Goal: Transaction & Acquisition: Purchase product/service

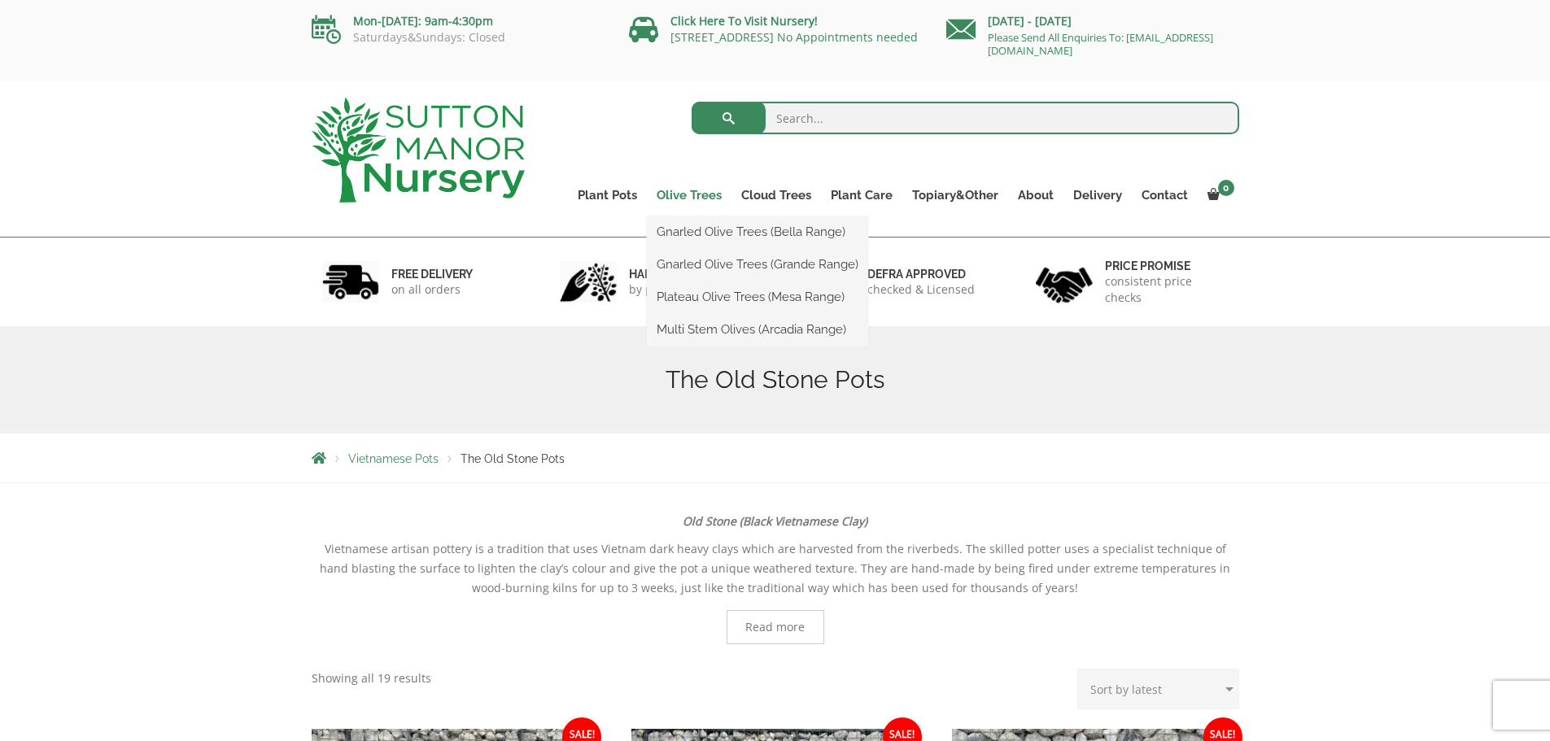
click at [701, 196] on link "Olive Trees" at bounding box center [689, 195] width 85 height 23
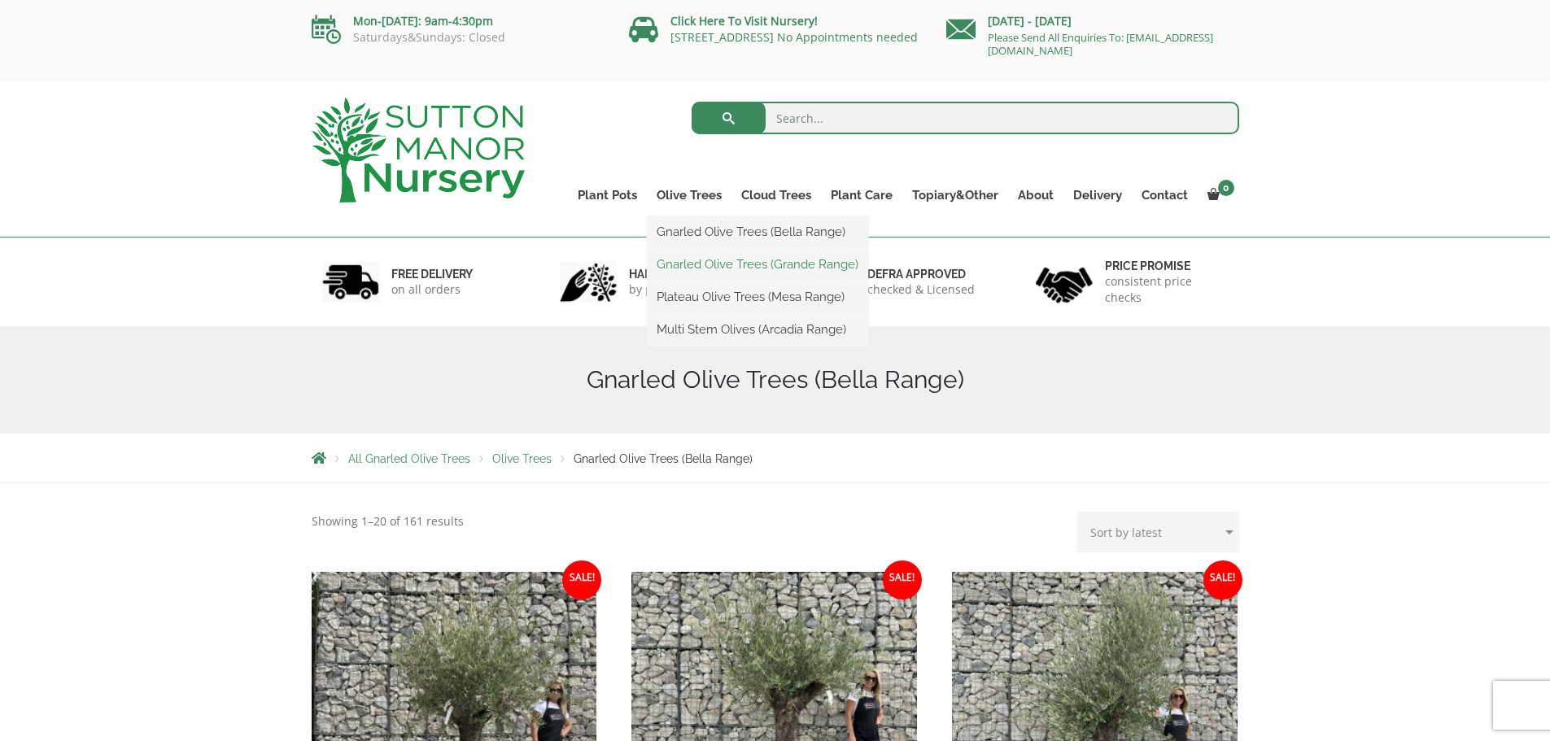
click at [723, 267] on link "Gnarled Olive Trees (Grande Range)" at bounding box center [757, 264] width 221 height 24
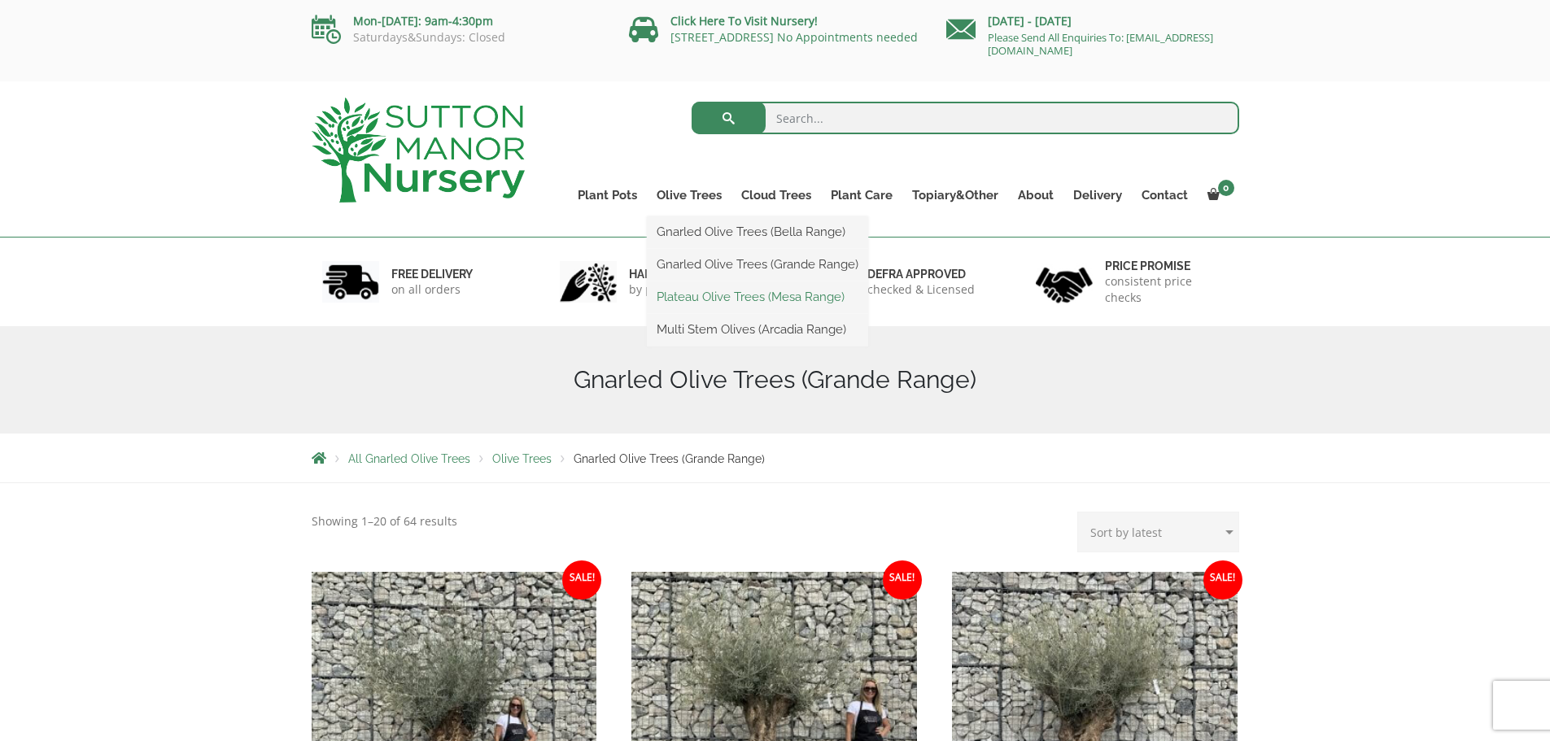
click at [702, 297] on link "Plateau Olive Trees (Mesa Range)" at bounding box center [757, 297] width 221 height 24
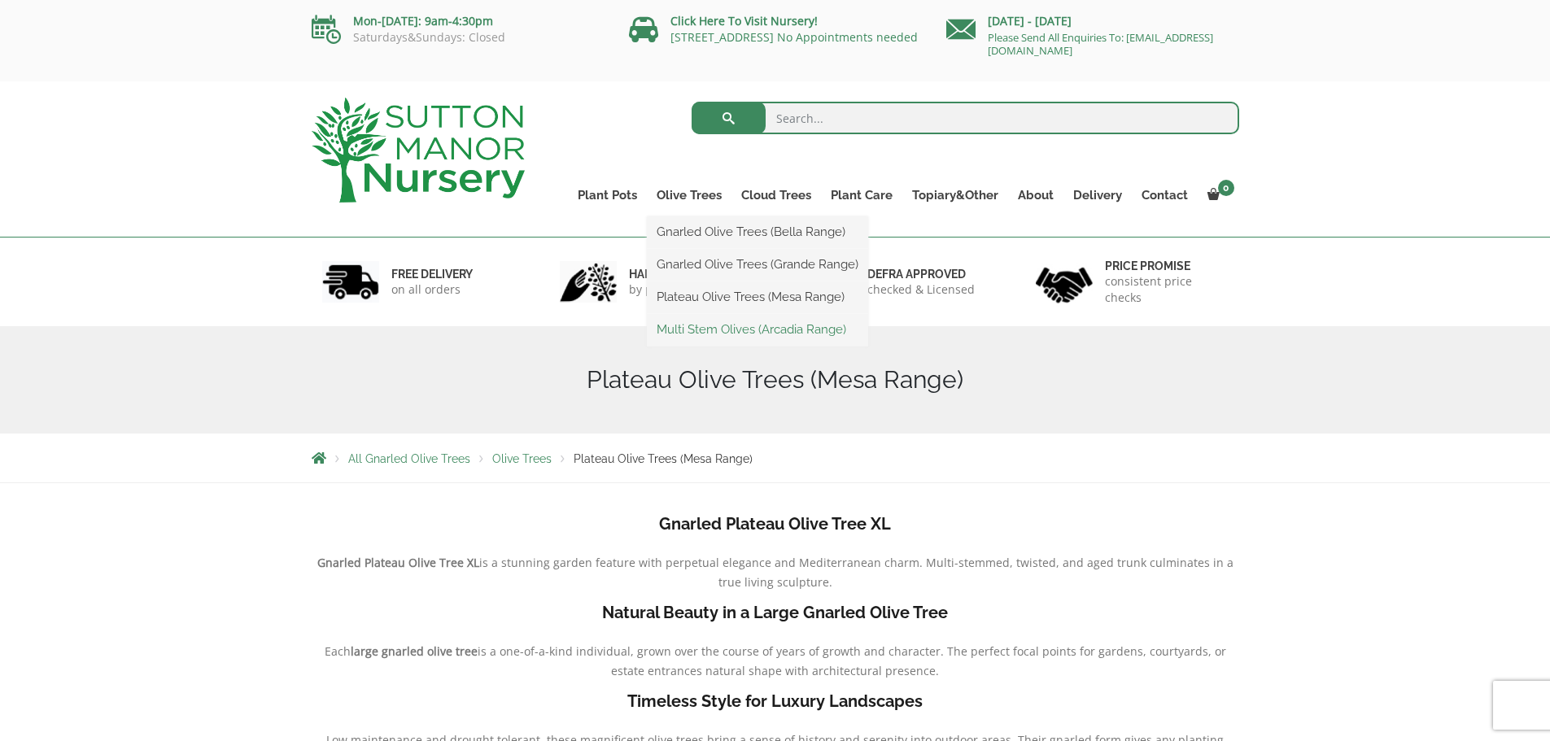
click at [697, 331] on link "Multi Stem Olives (Arcadia Range)" at bounding box center [757, 329] width 221 height 24
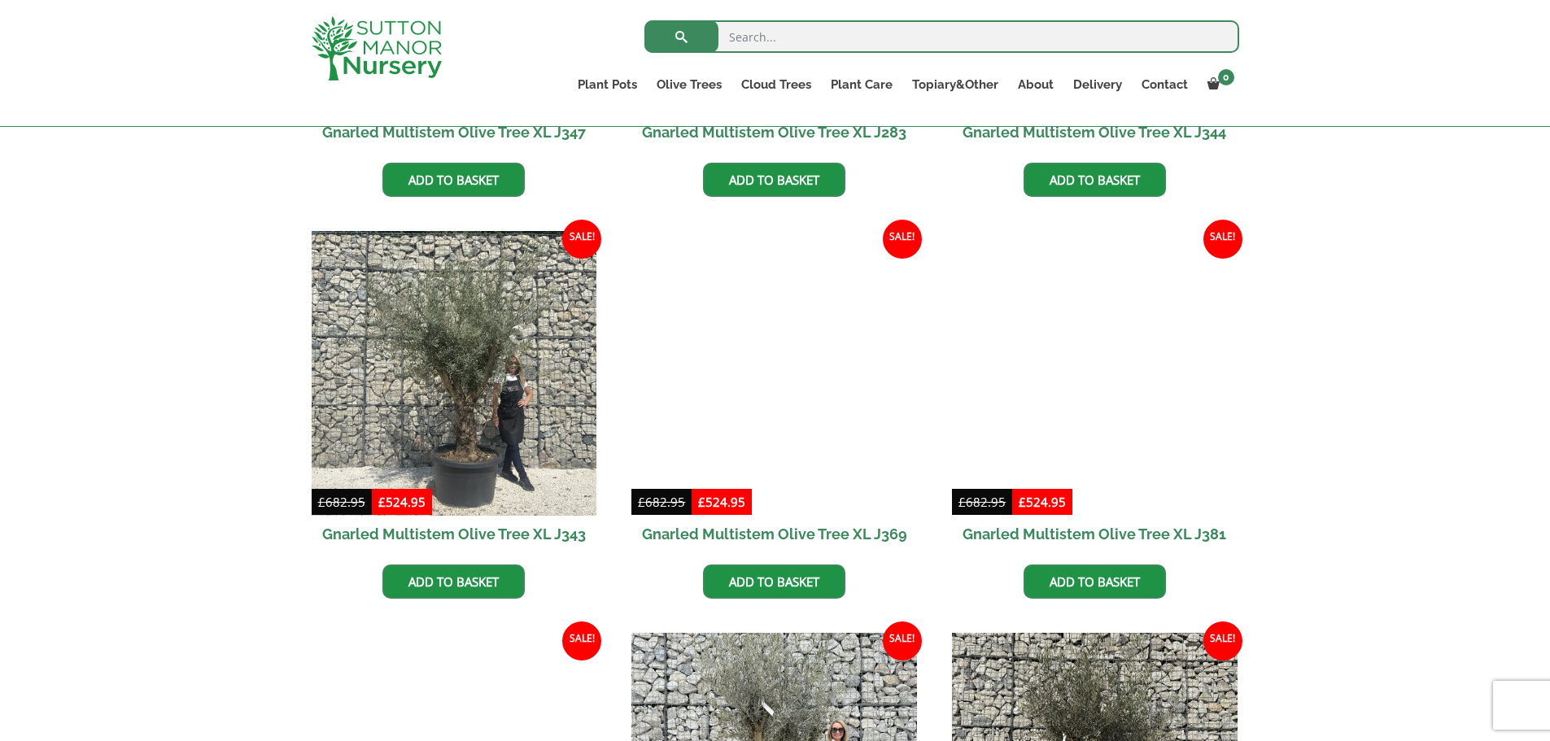
scroll to position [2766, 0]
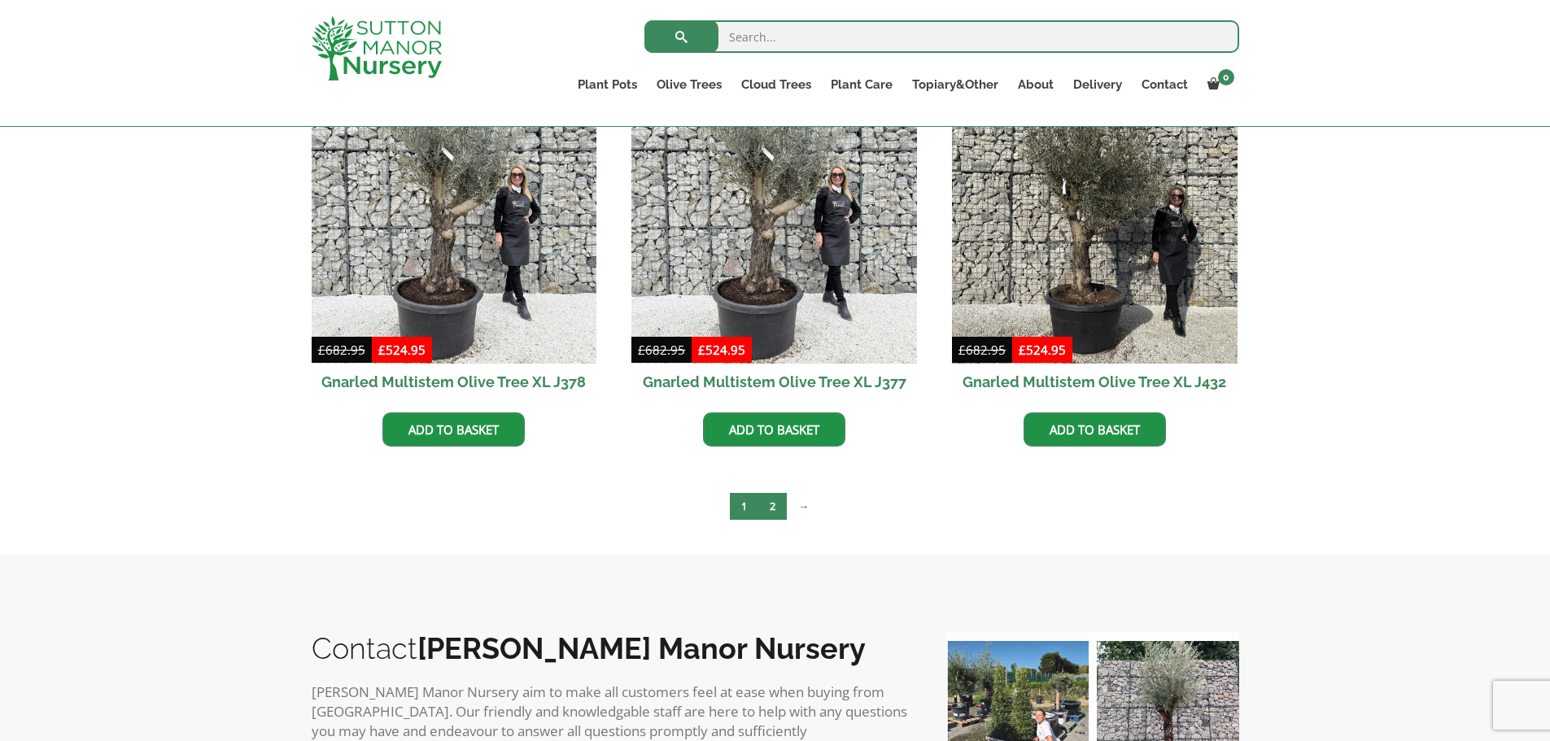
click at [771, 505] on link "2" at bounding box center [772, 506] width 28 height 27
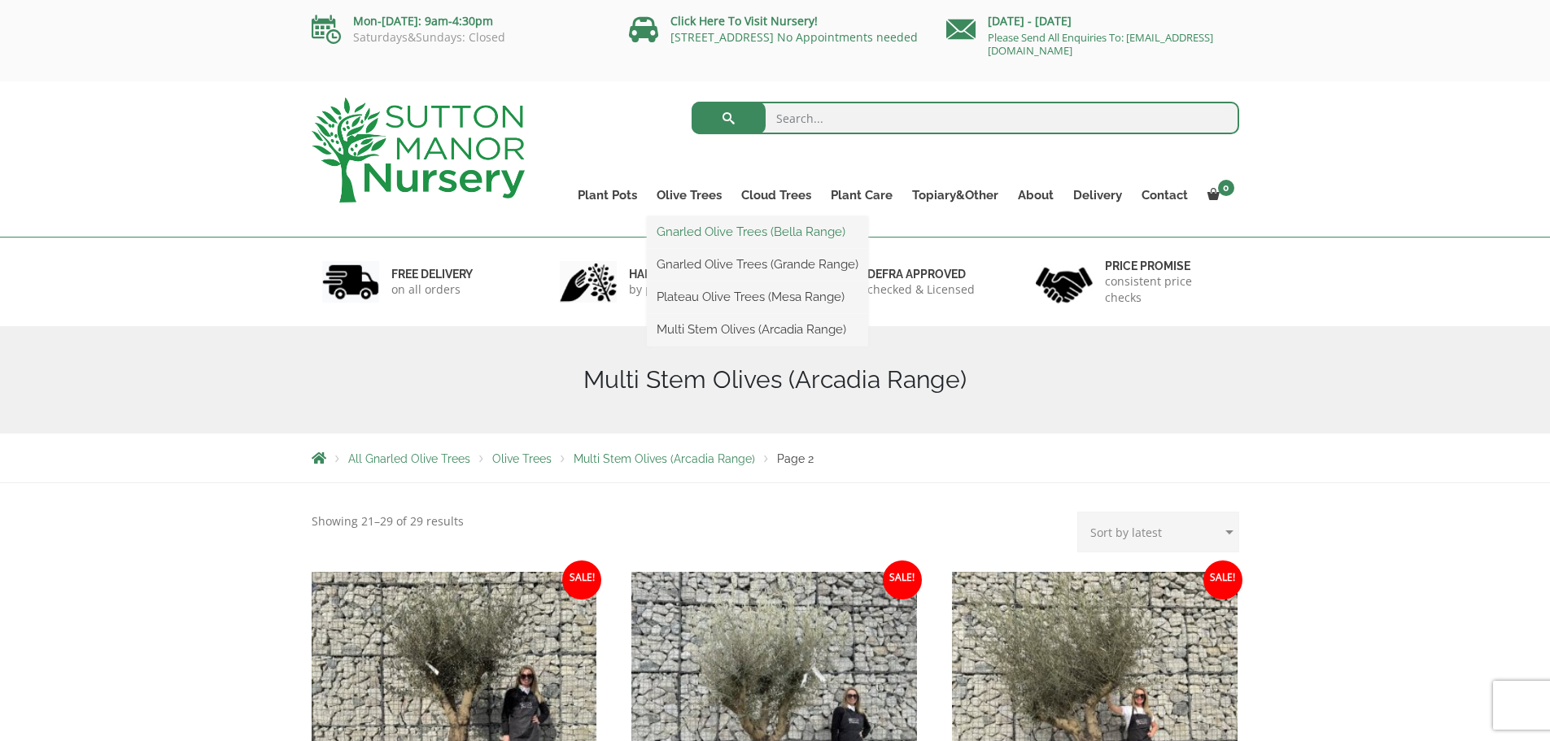
click at [693, 234] on link "Gnarled Olive Trees (Bella Range)" at bounding box center [757, 232] width 221 height 24
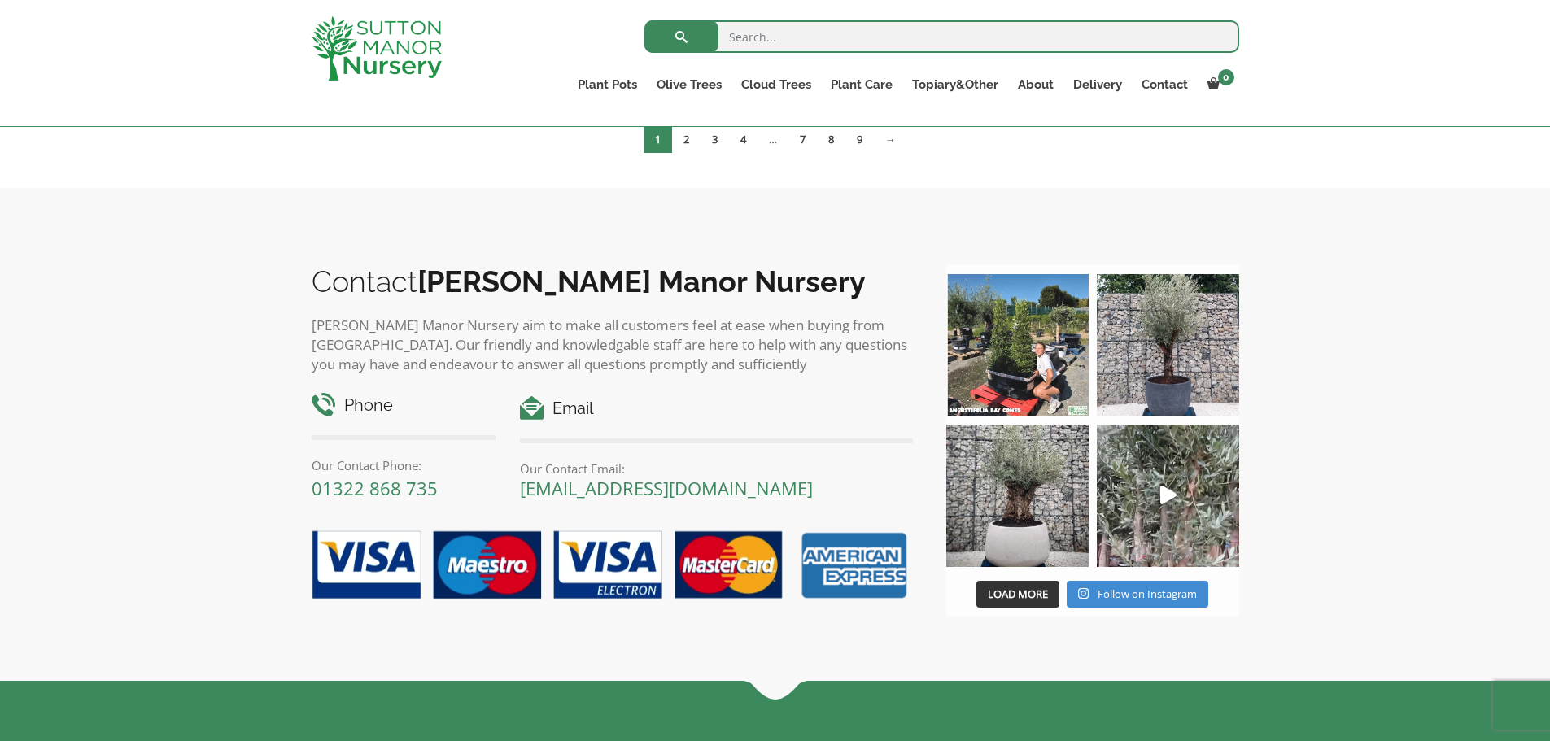
scroll to position [1383, 0]
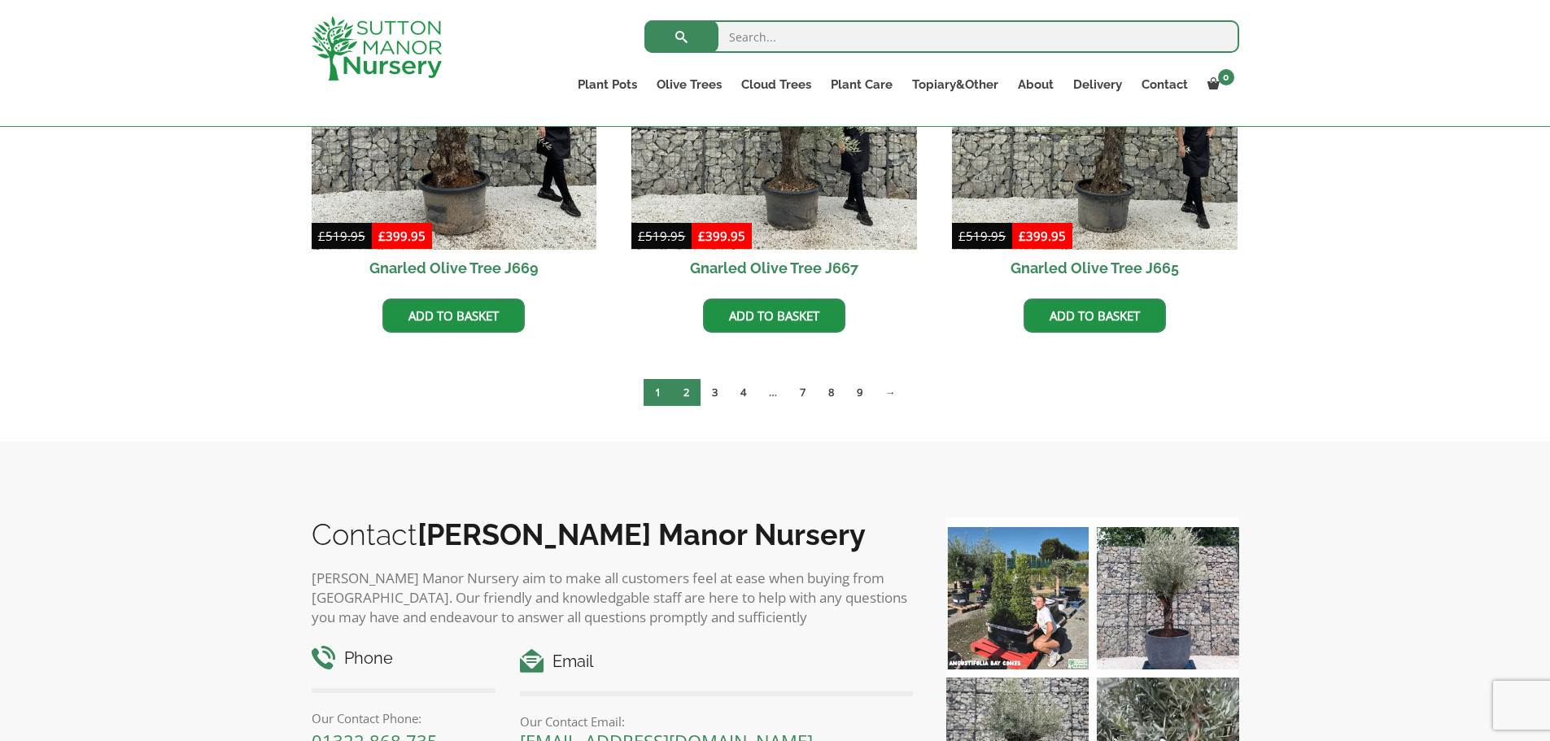
click at [693, 389] on link "2" at bounding box center [686, 392] width 28 height 27
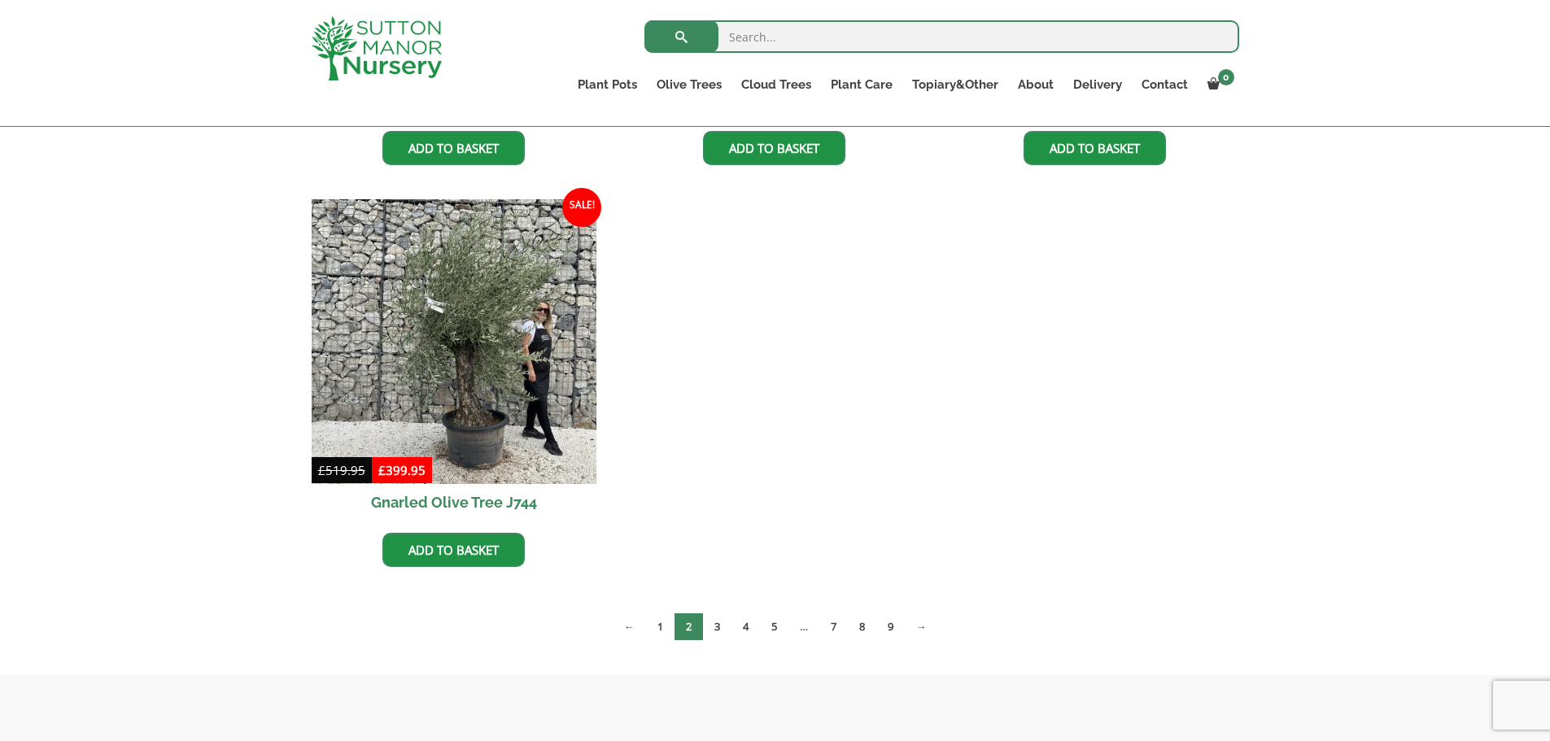
scroll to position [1790, 0]
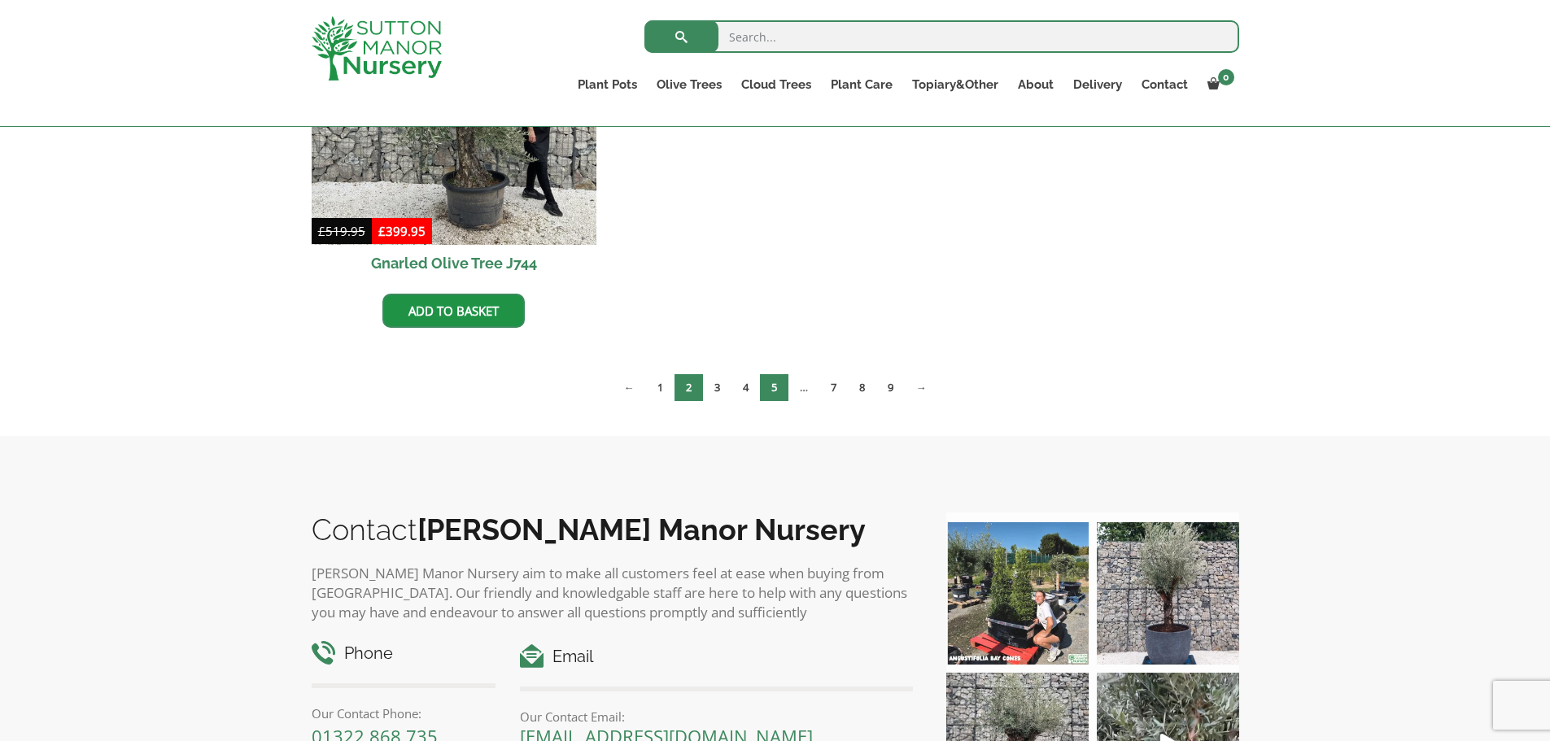
click at [769, 391] on link "5" at bounding box center [774, 387] width 28 height 27
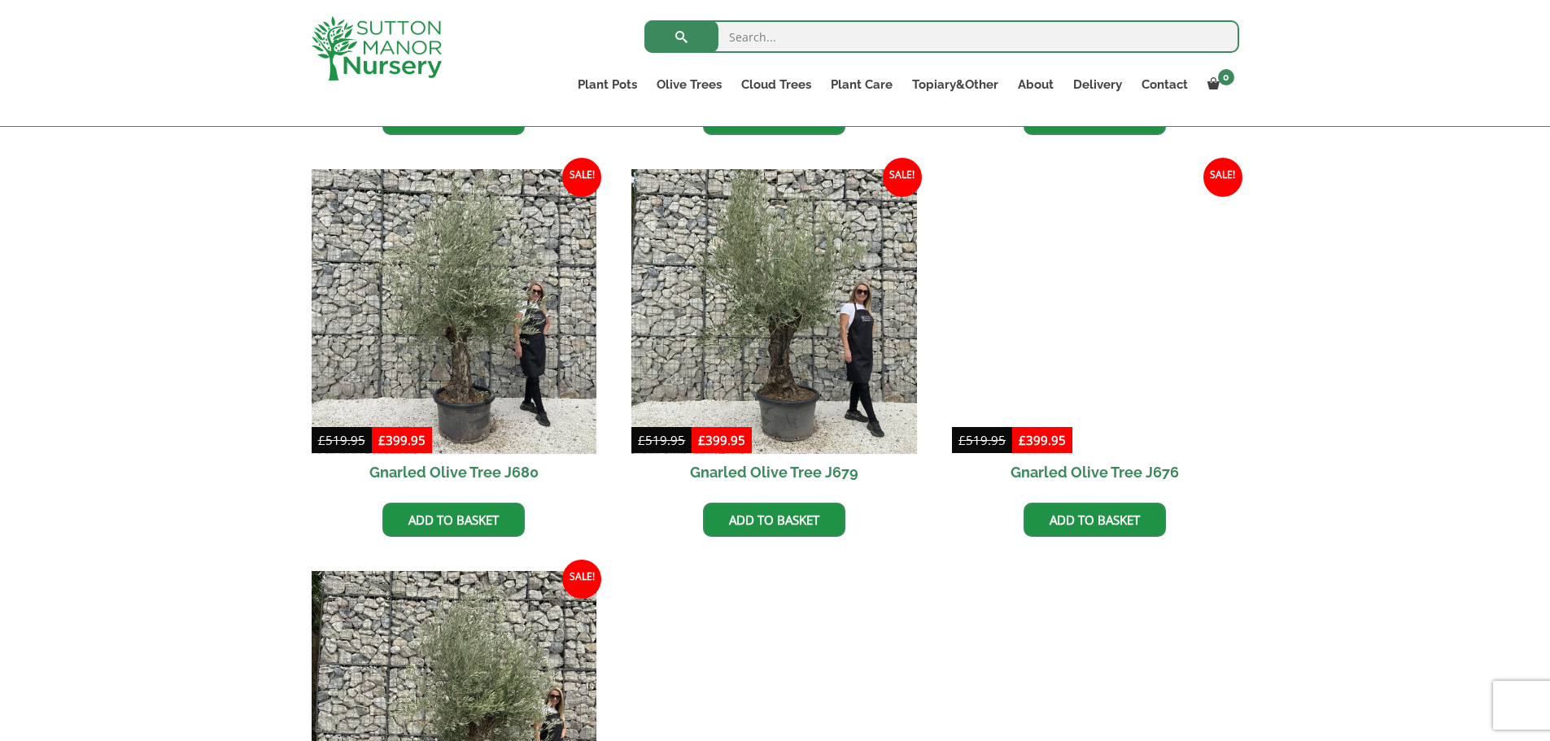
scroll to position [2278, 0]
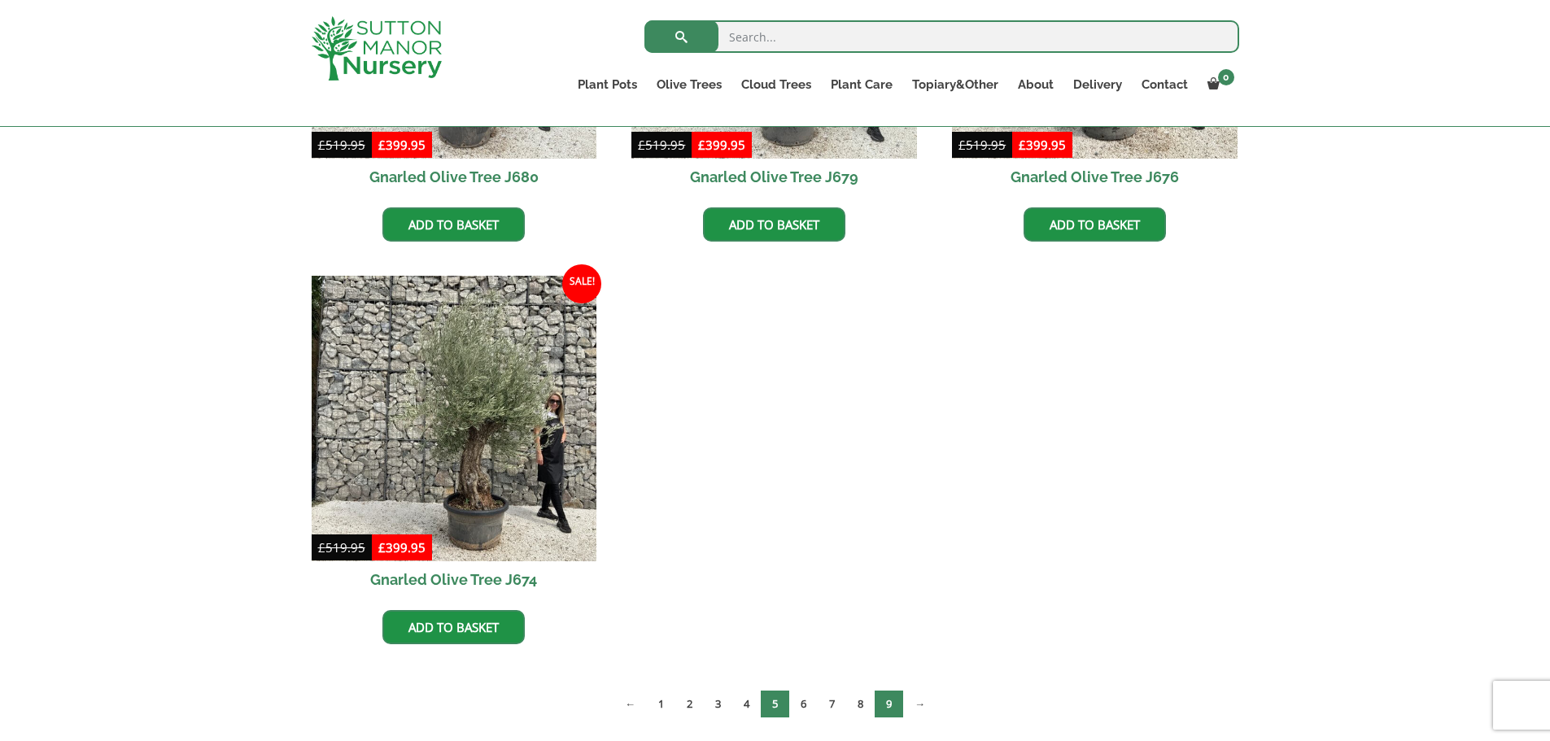
click at [882, 706] on link "9" at bounding box center [889, 704] width 28 height 27
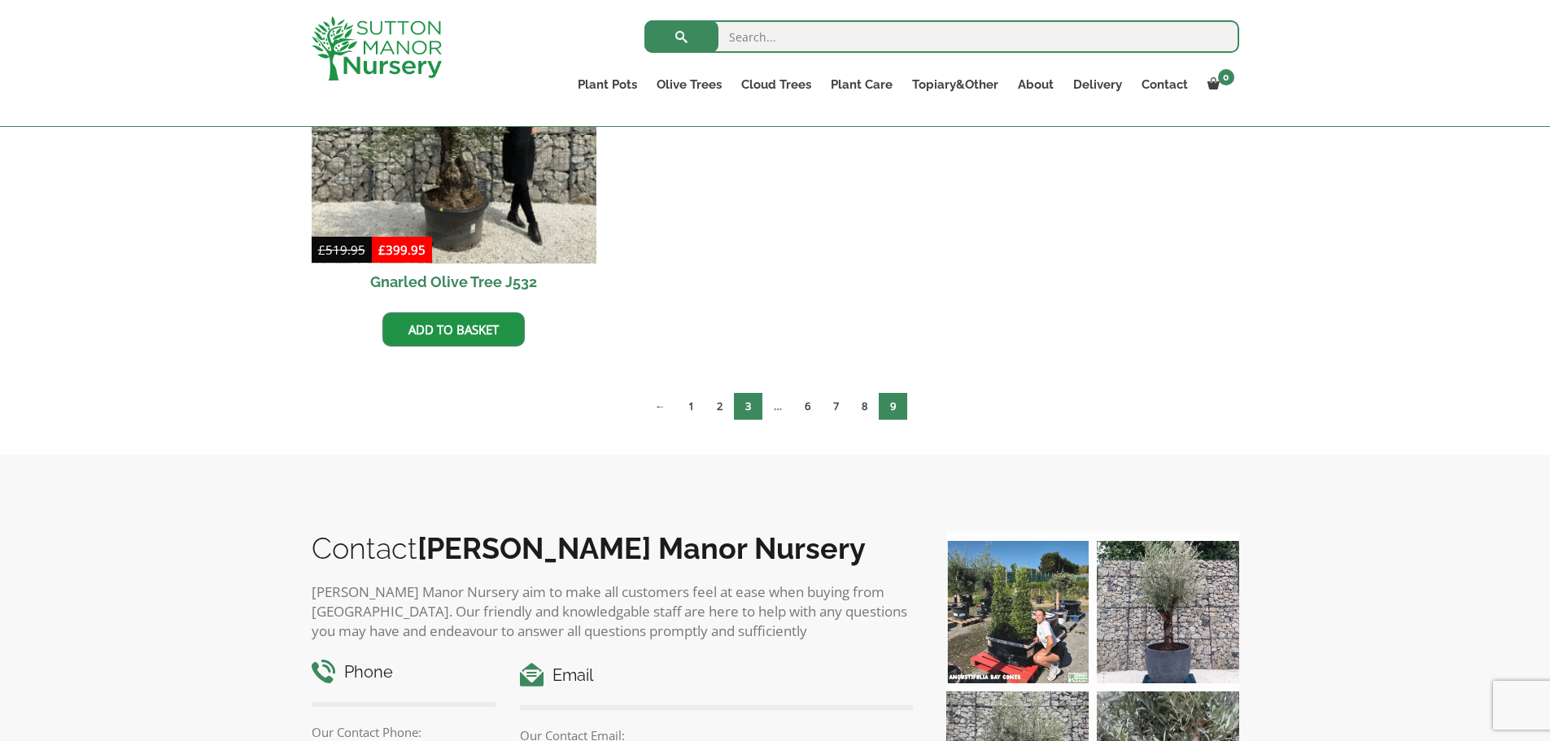
scroll to position [570, 0]
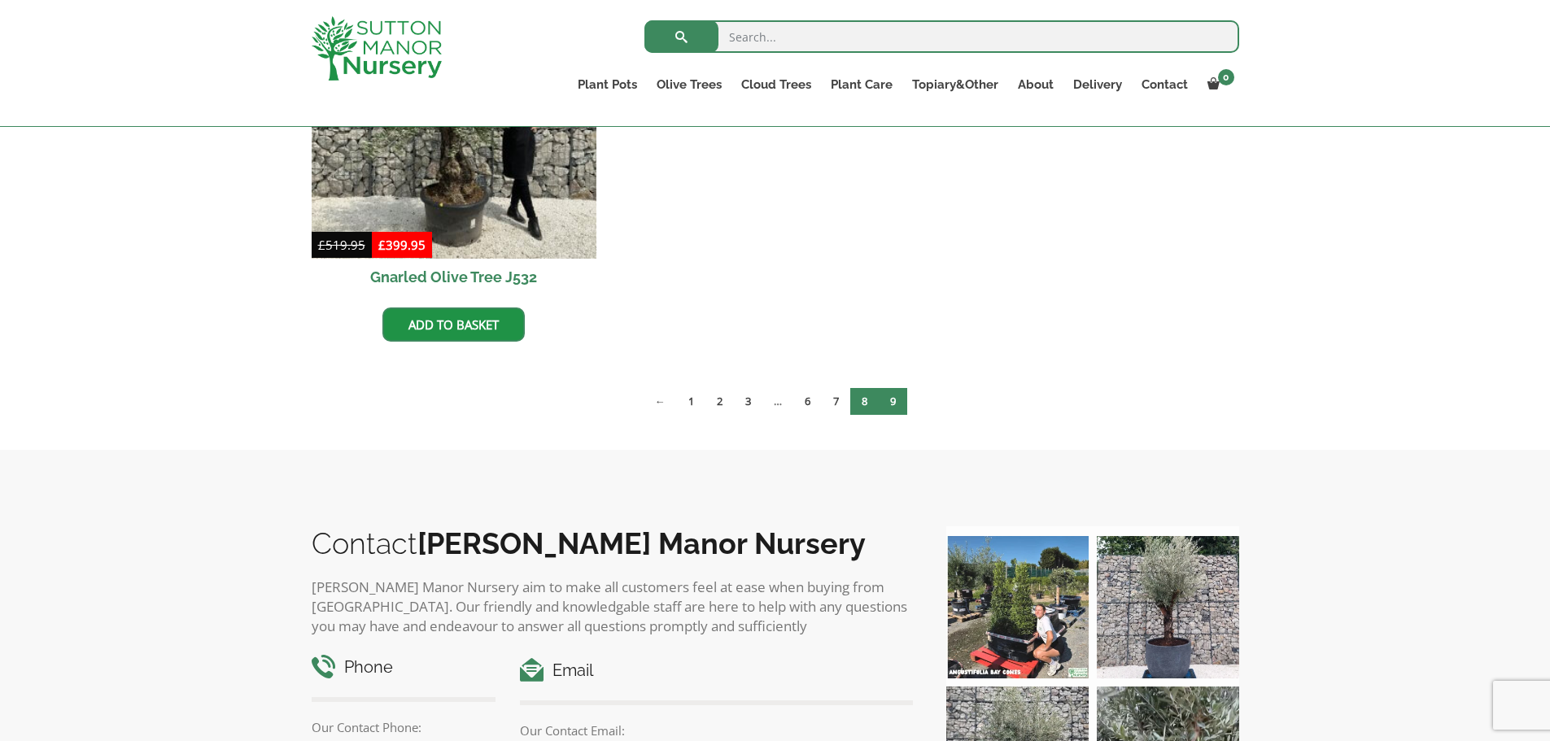
click at [860, 400] on link "8" at bounding box center [864, 401] width 28 height 27
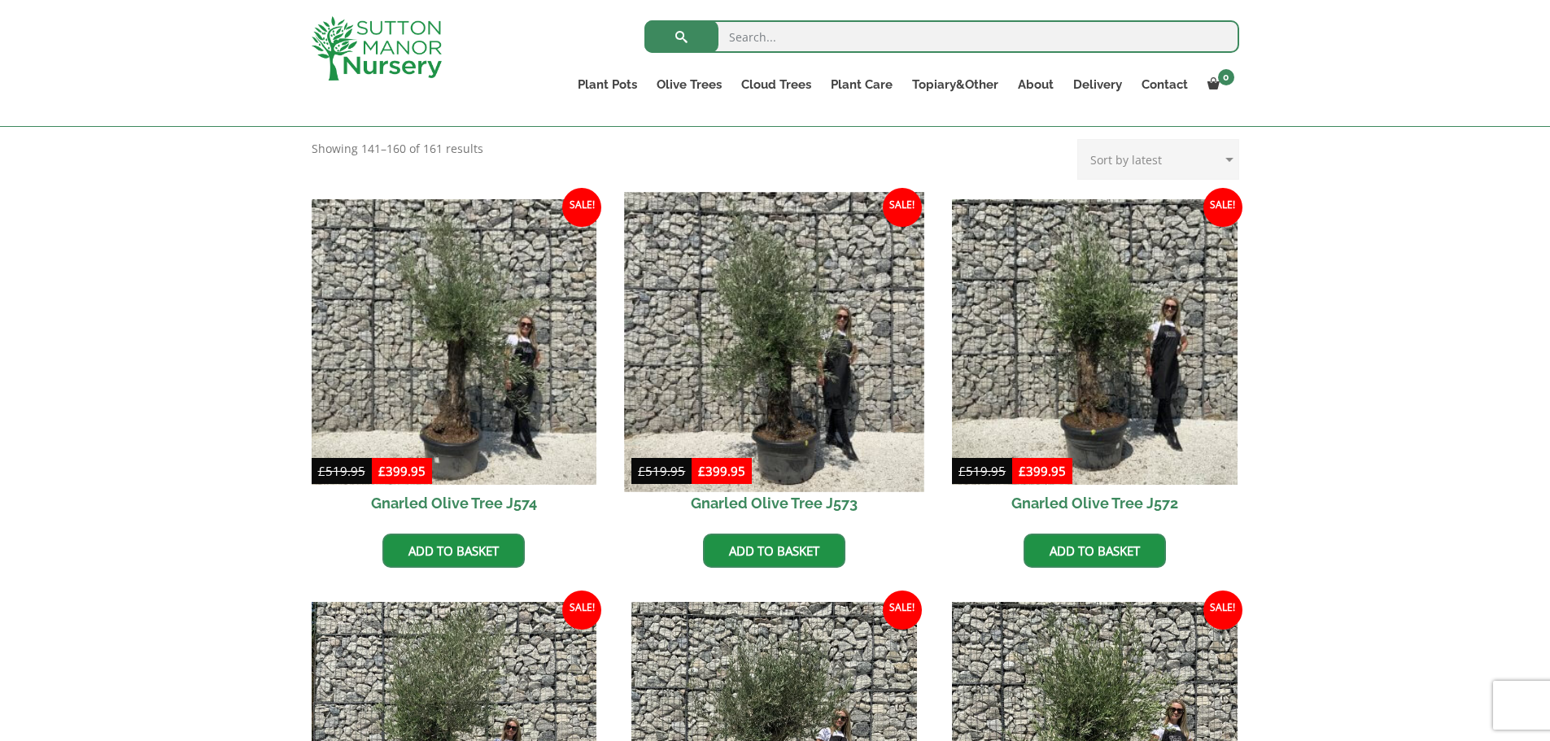
scroll to position [325, 0]
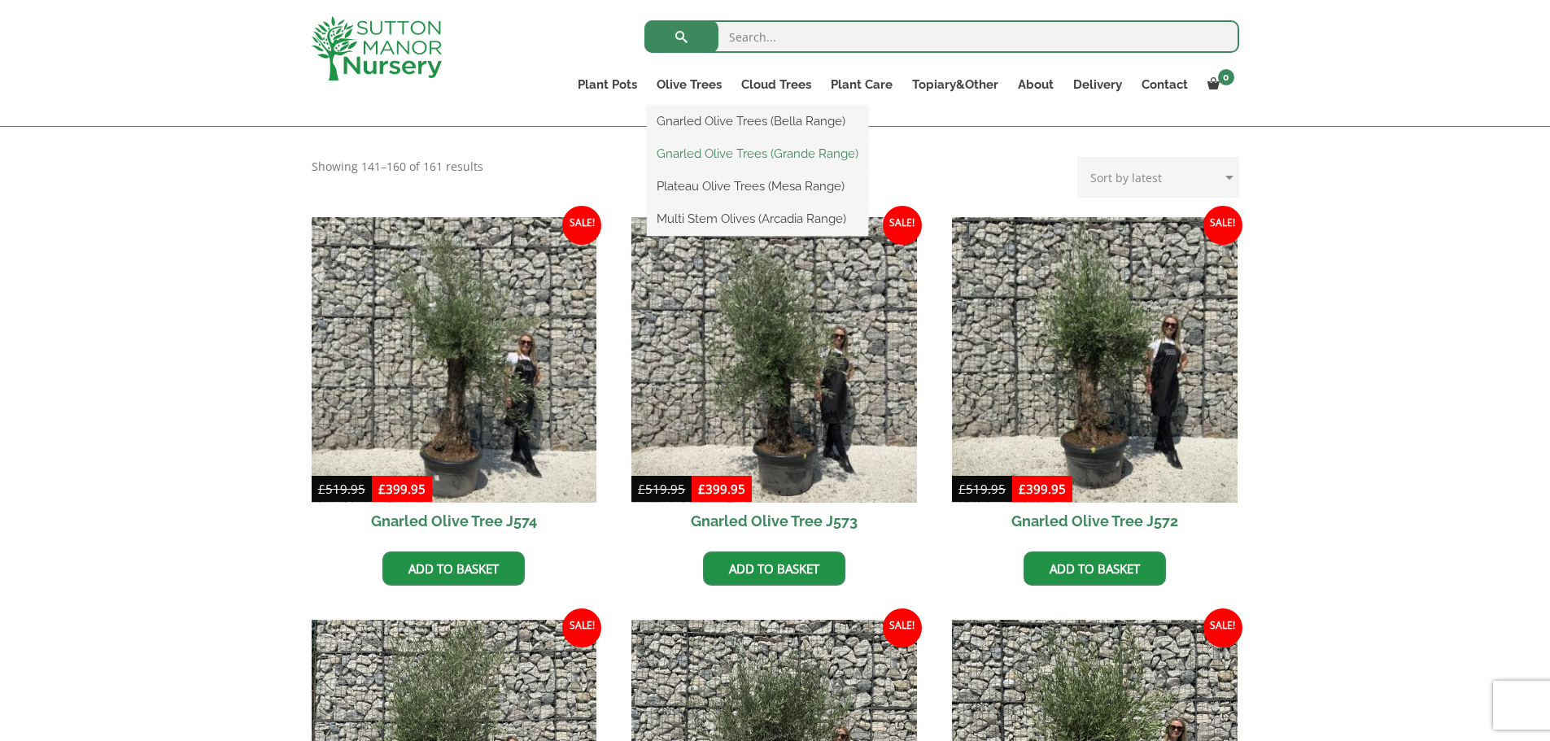
click at [710, 153] on link "Gnarled Olive Trees (Grande Range)" at bounding box center [757, 154] width 221 height 24
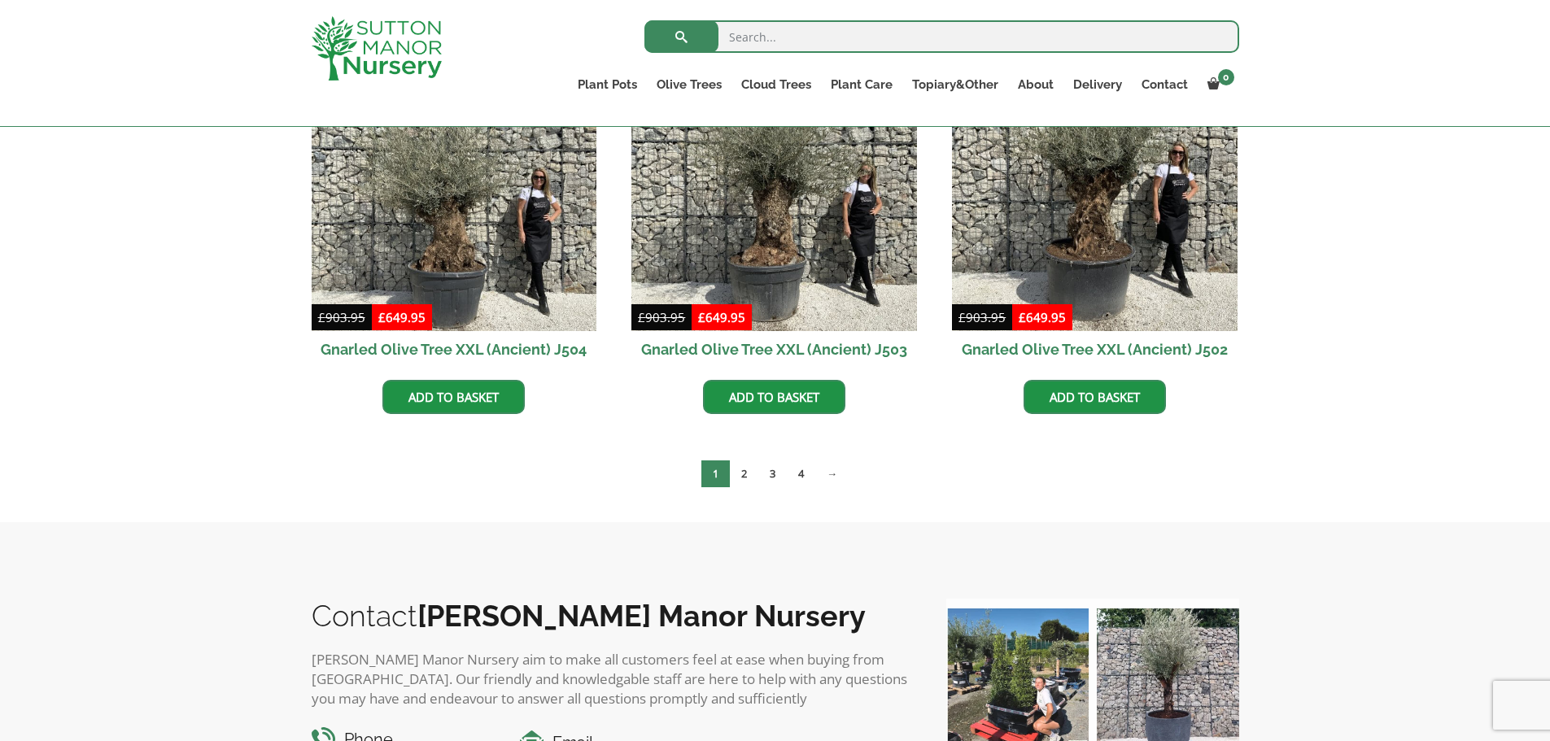
scroll to position [2493, 0]
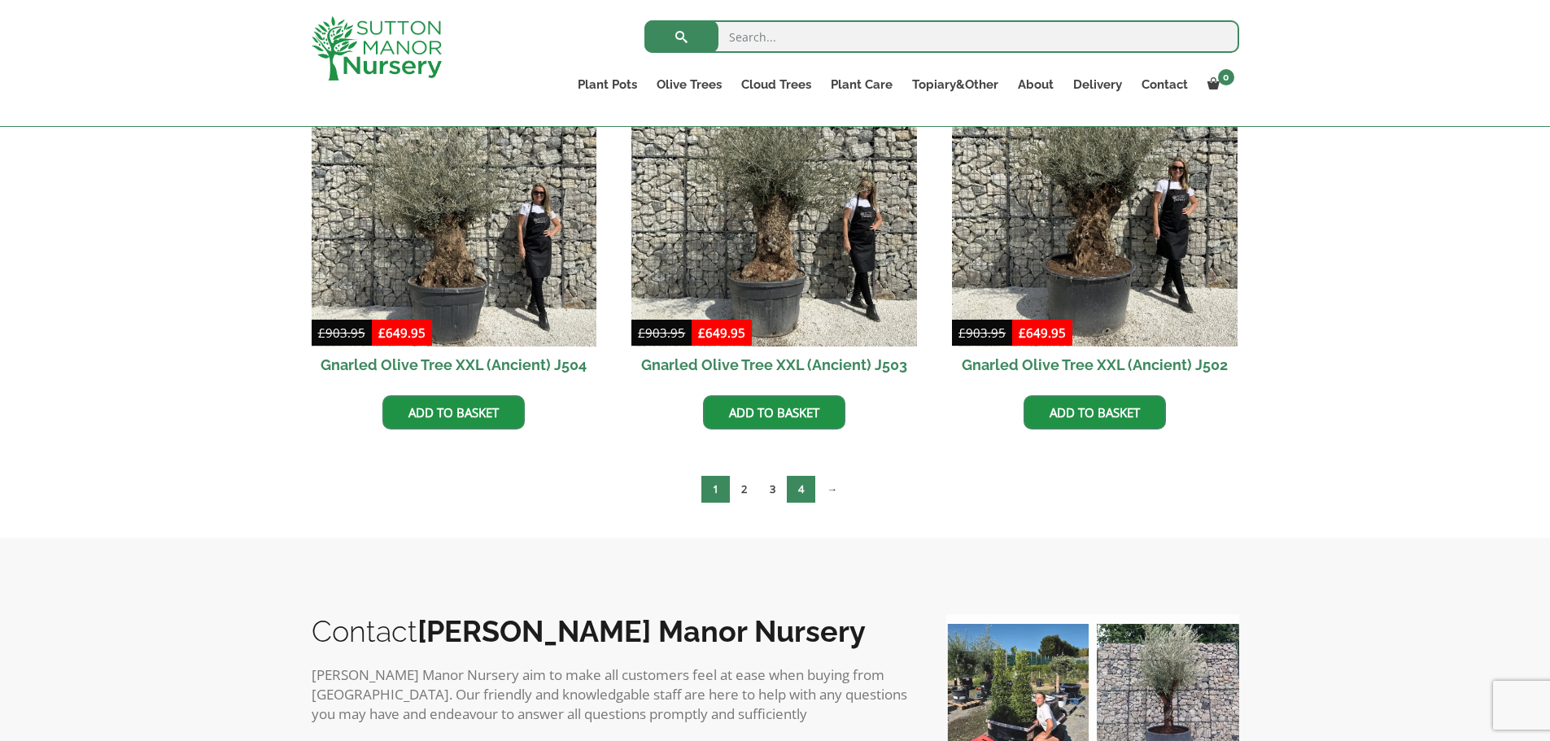
click at [808, 491] on link "4" at bounding box center [801, 489] width 28 height 27
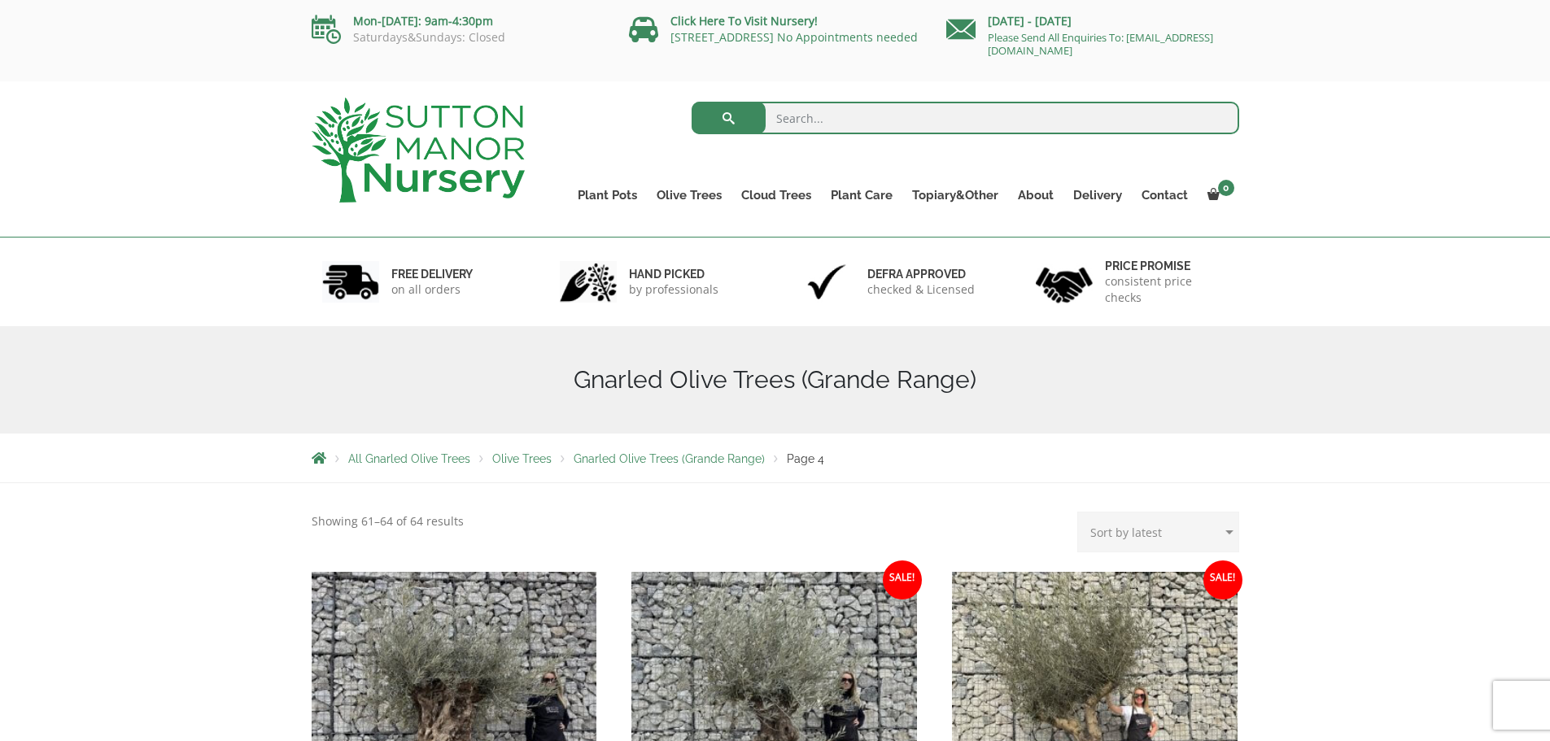
click at [854, 125] on input "search" at bounding box center [966, 118] width 548 height 33
type input "tuscan olive tree"
click at [692, 102] on button "submit" at bounding box center [729, 118] width 74 height 33
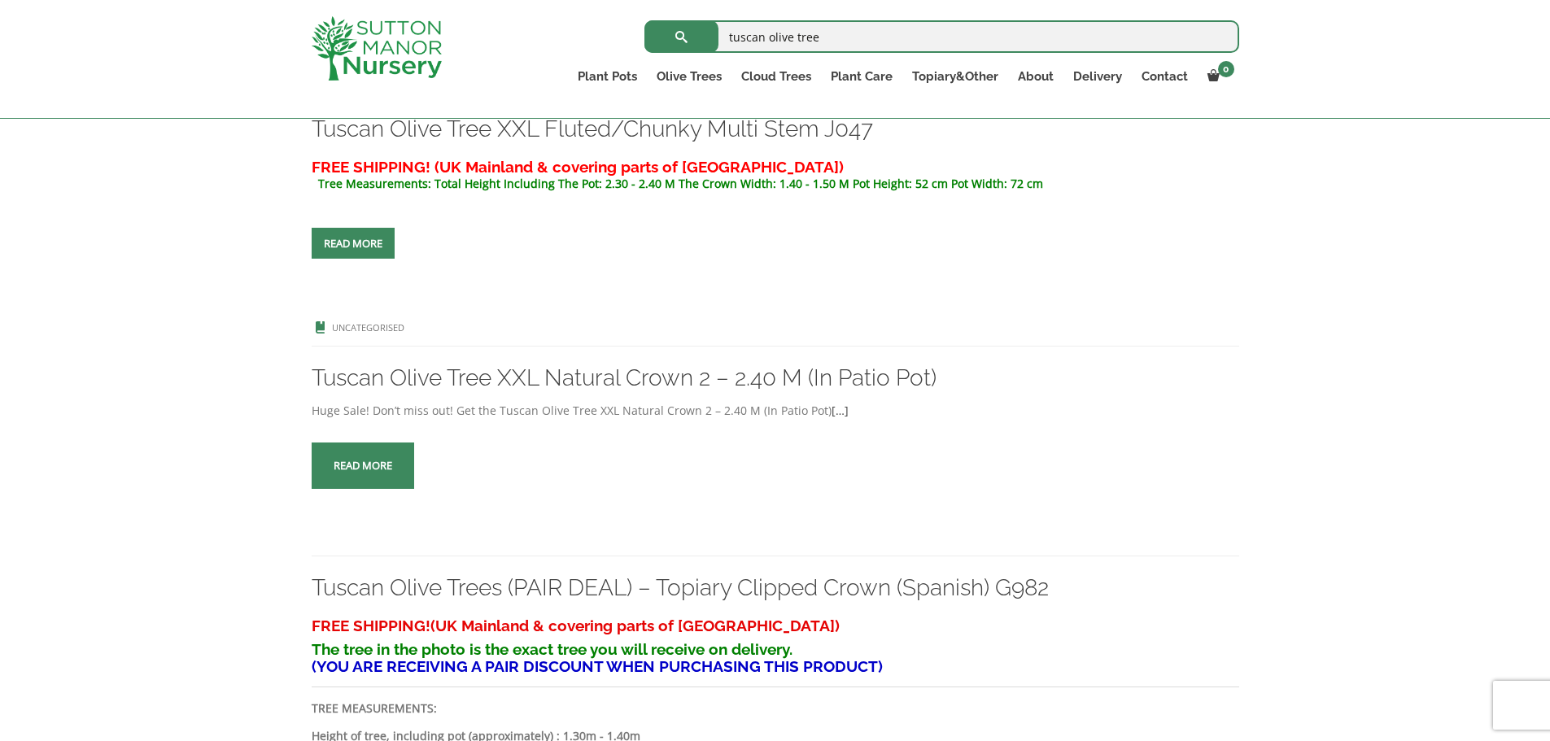
scroll to position [3743, 0]
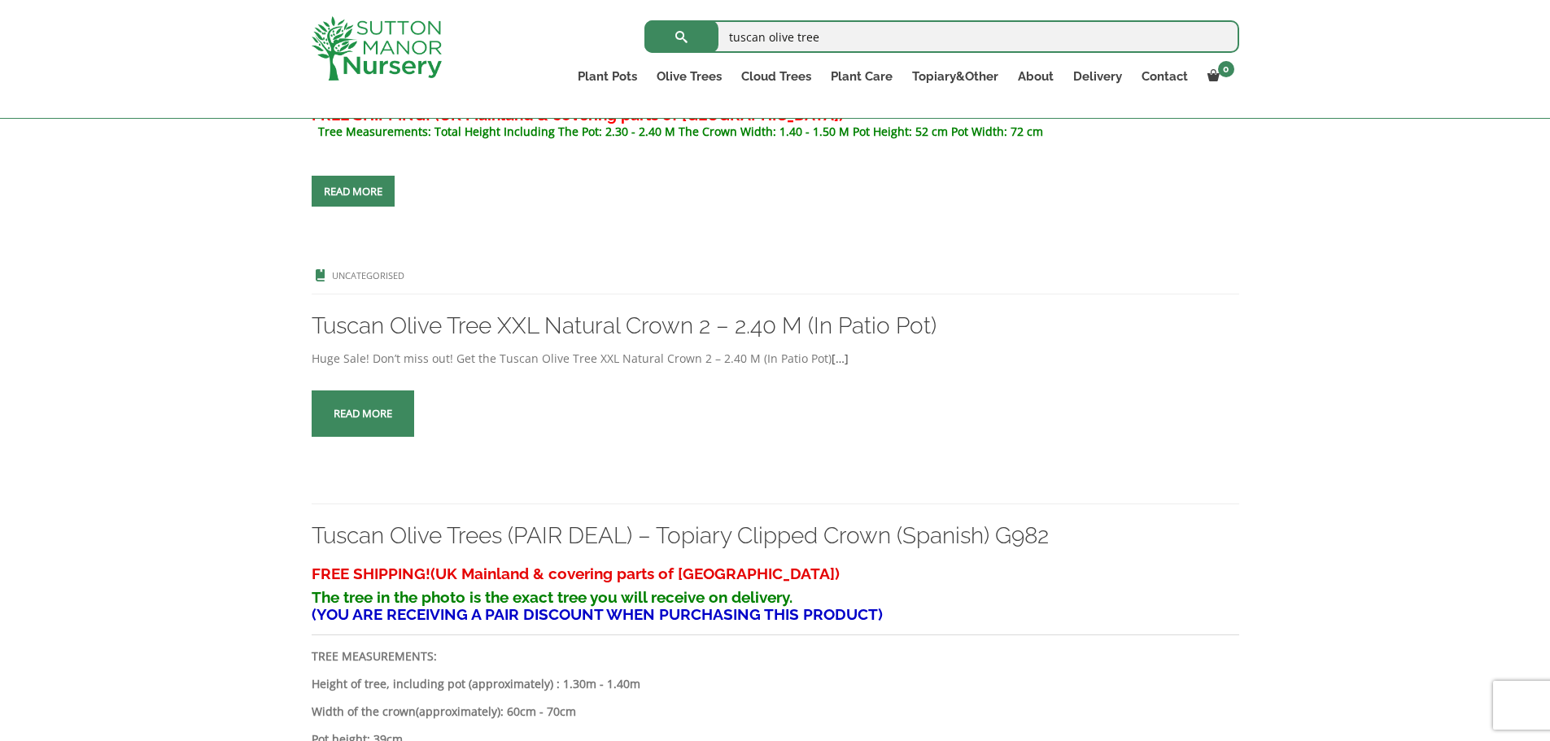
click at [351, 409] on link "Read more" at bounding box center [363, 414] width 103 height 46
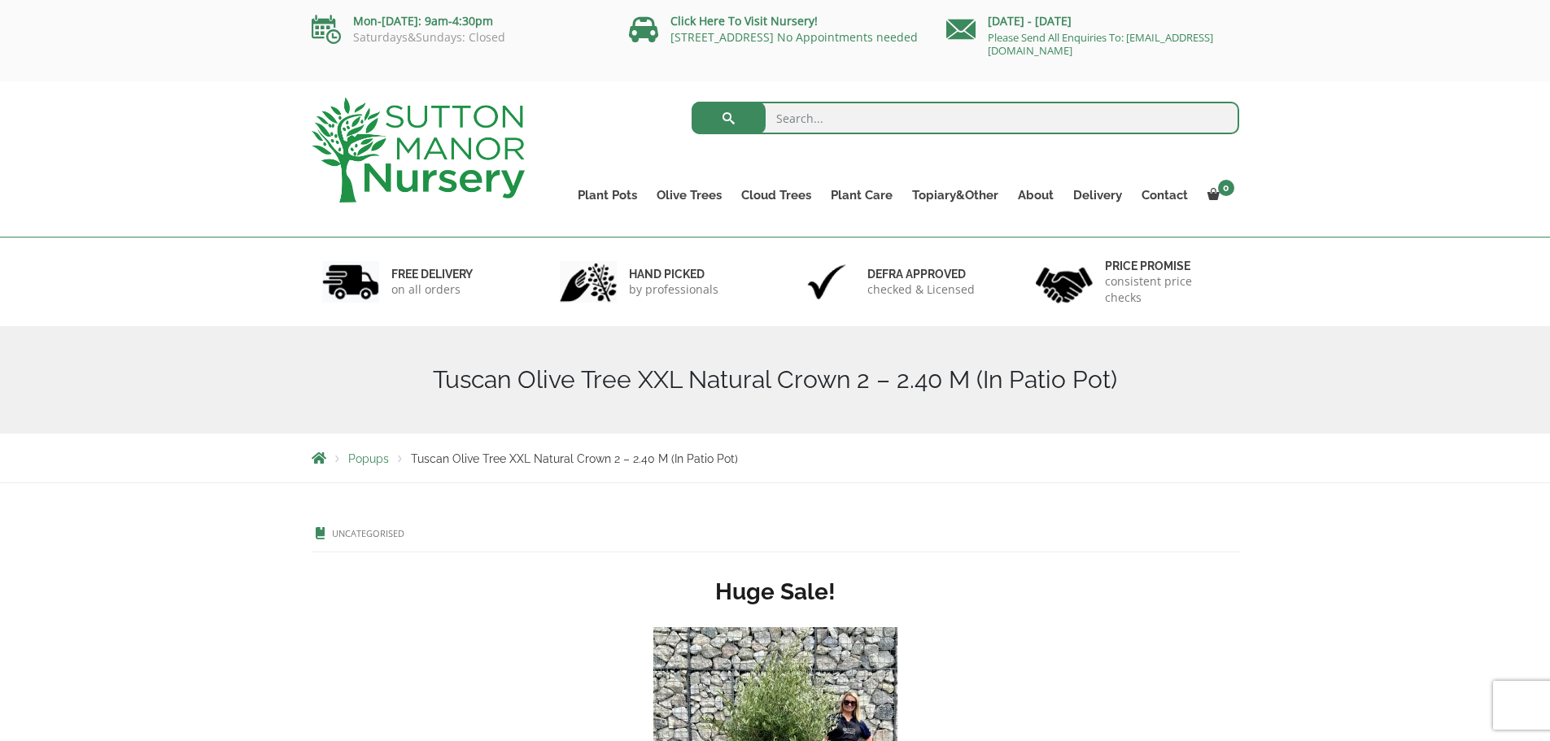
scroll to position [407, 0]
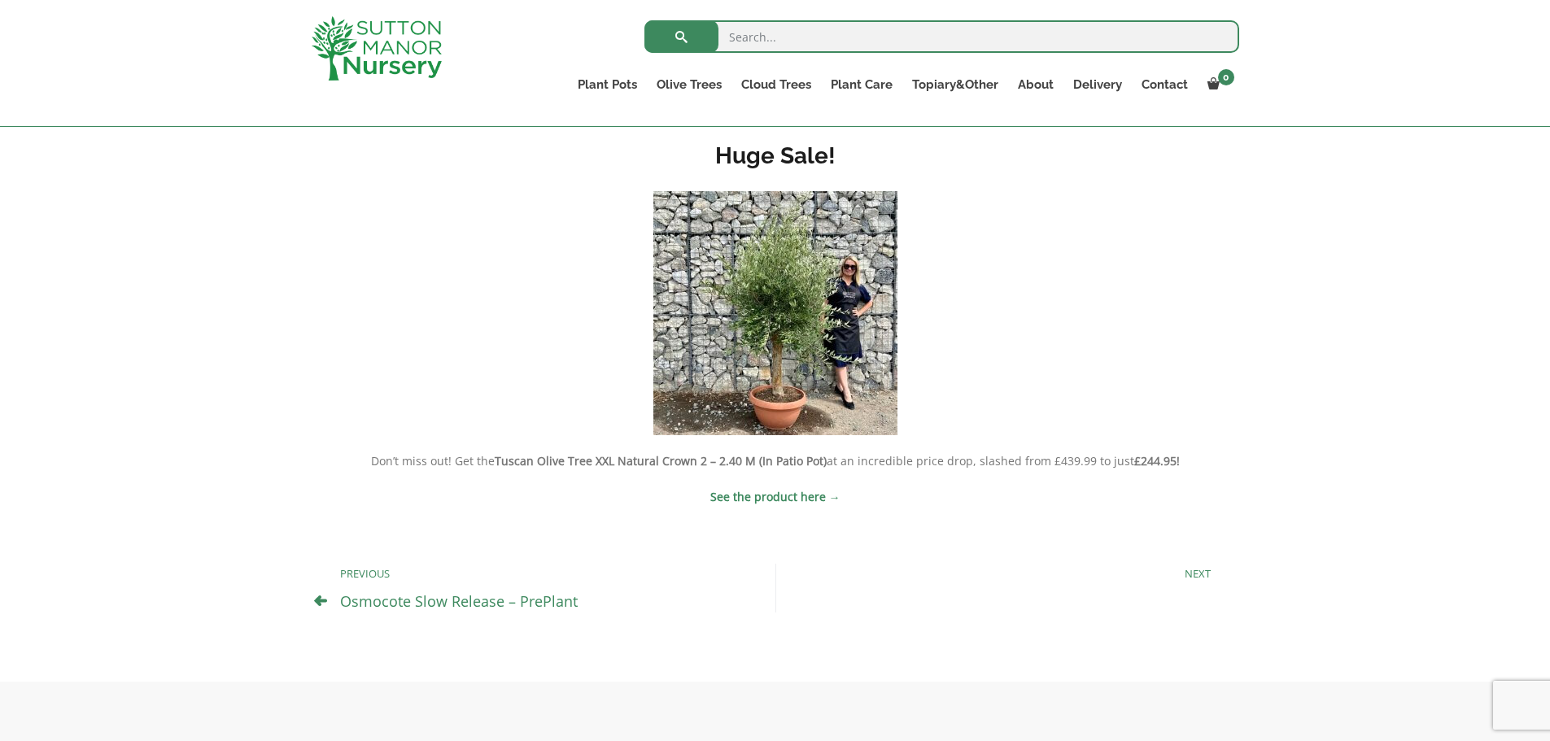
click at [783, 496] on strong "See the product here →" at bounding box center [775, 496] width 130 height 15
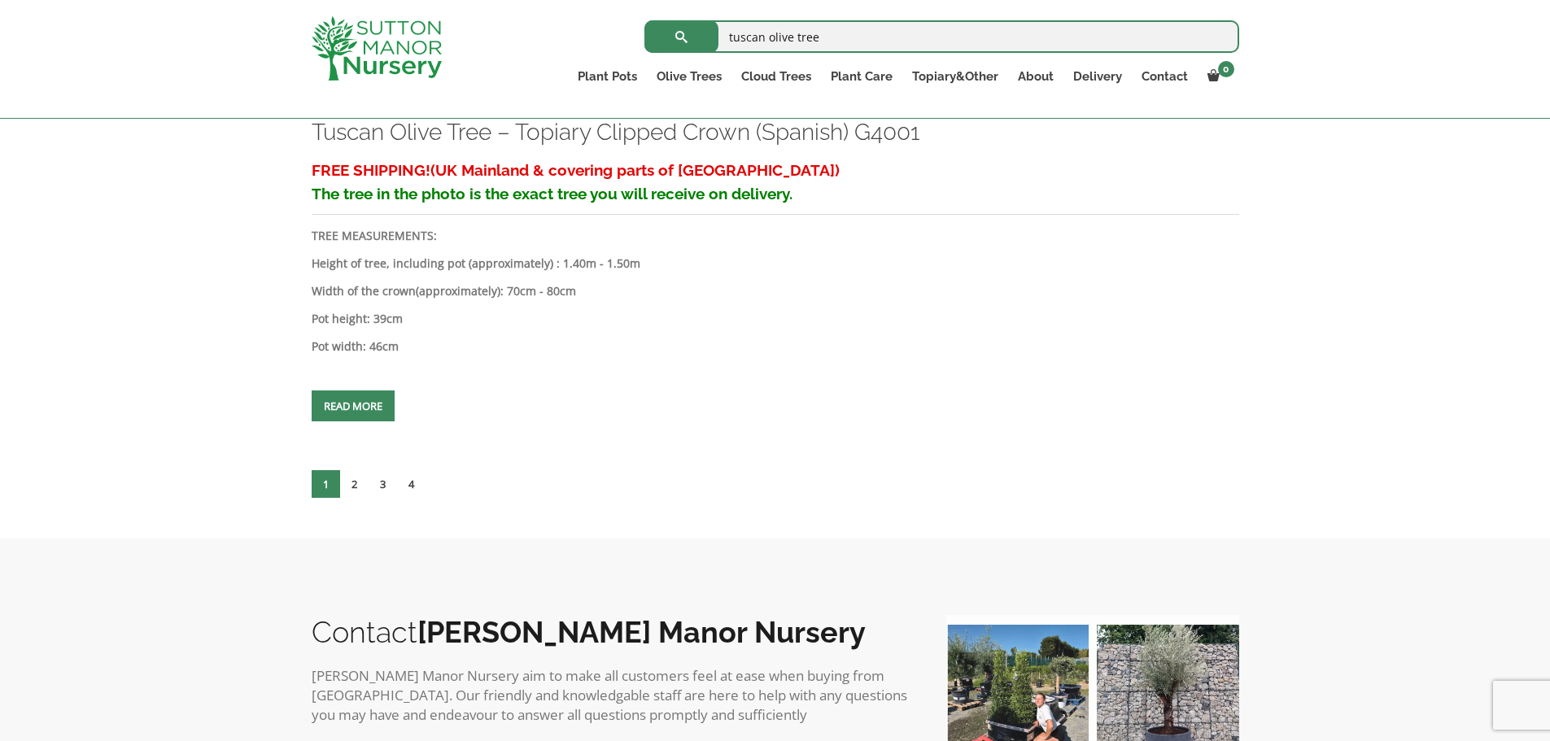
scroll to position [5045, 0]
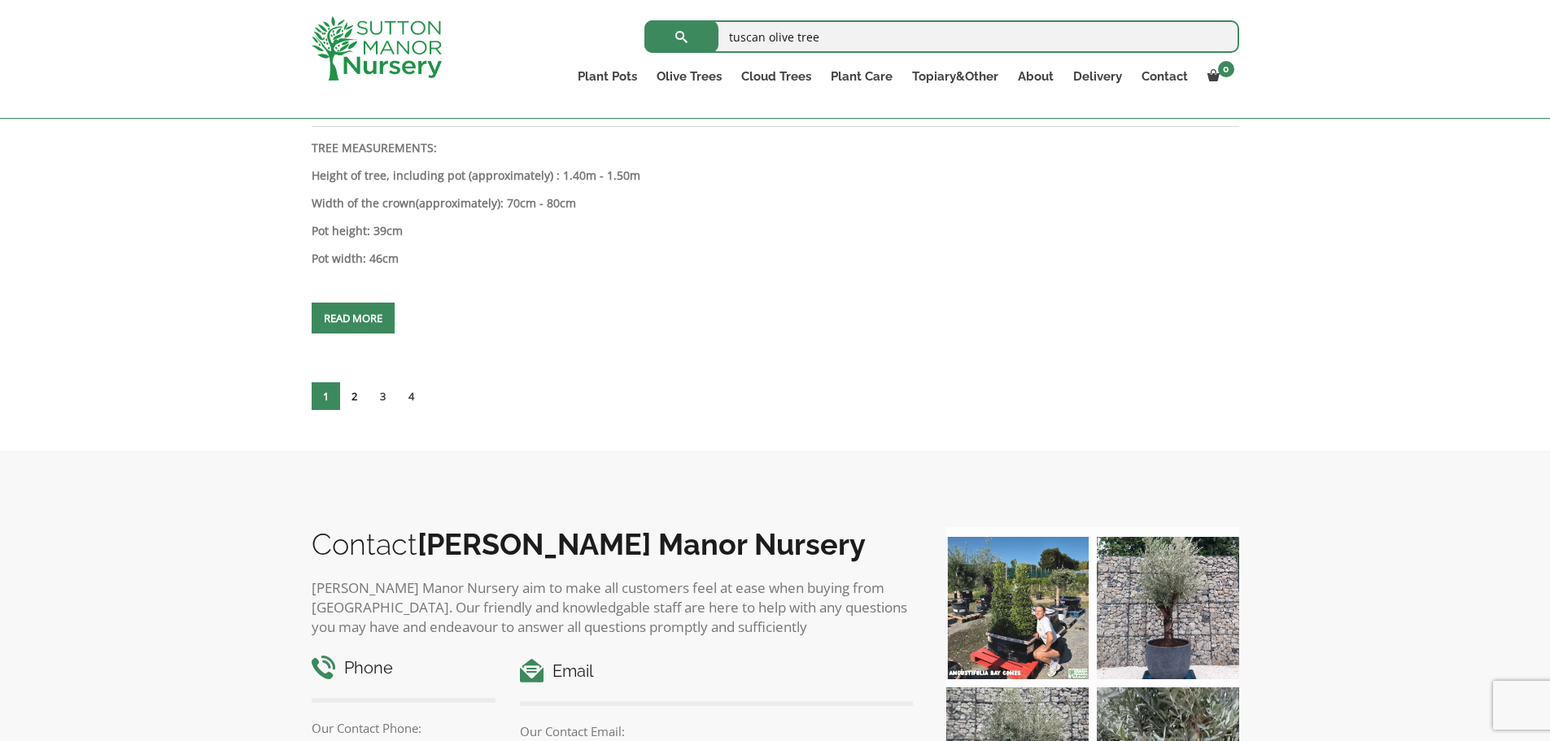
click at [355, 396] on link "2" at bounding box center [354, 396] width 28 height 28
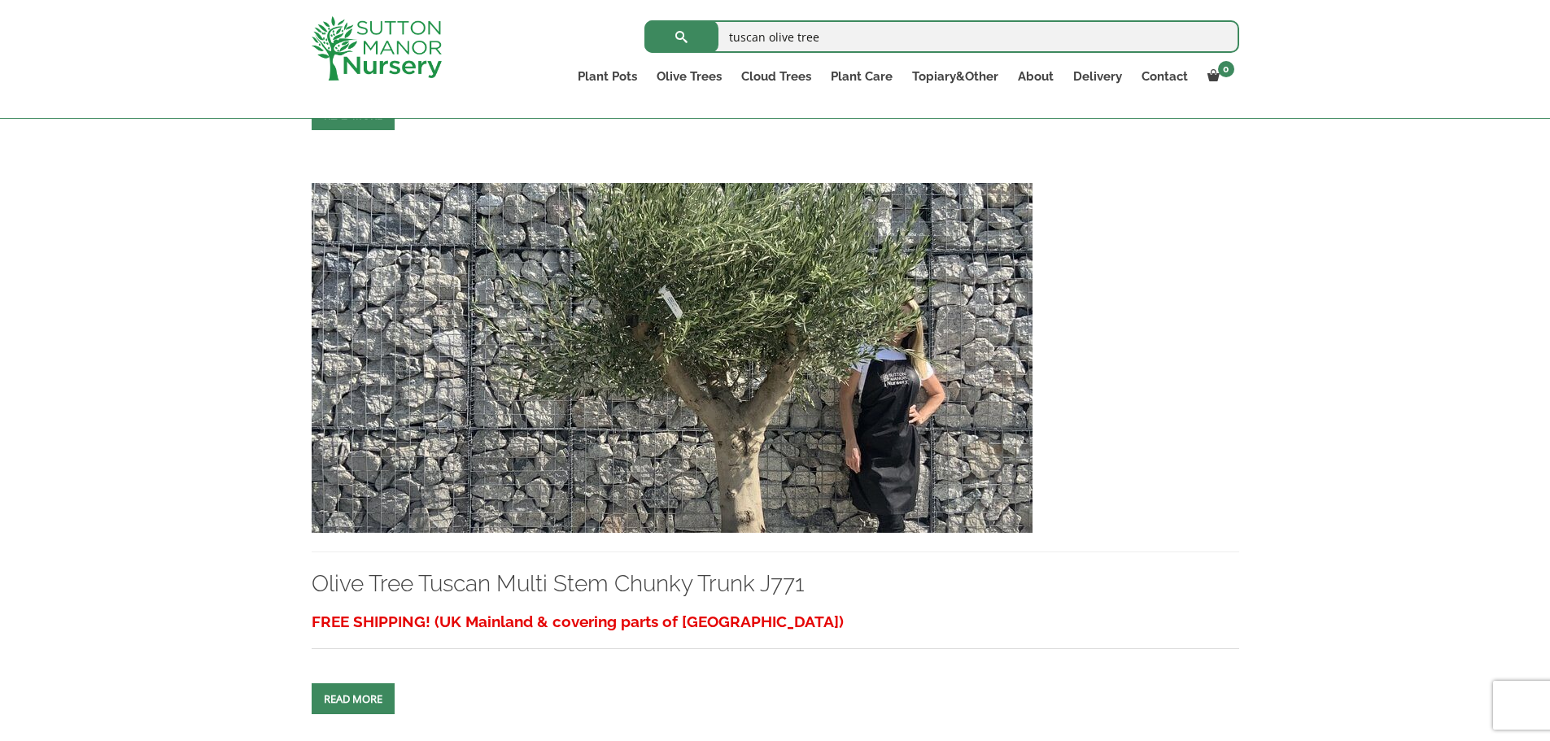
scroll to position [4394, 0]
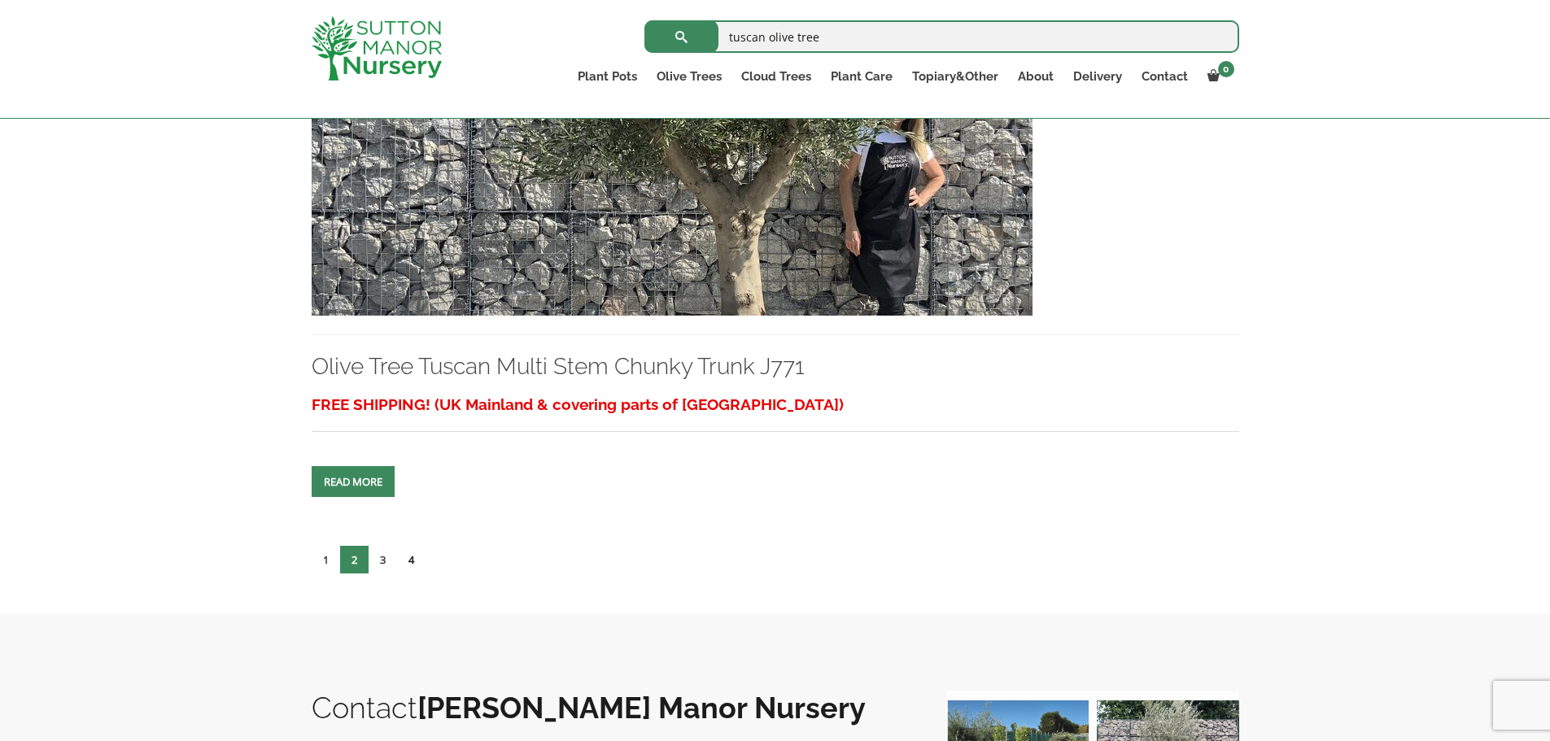
click at [414, 559] on link "4" at bounding box center [411, 560] width 28 height 28
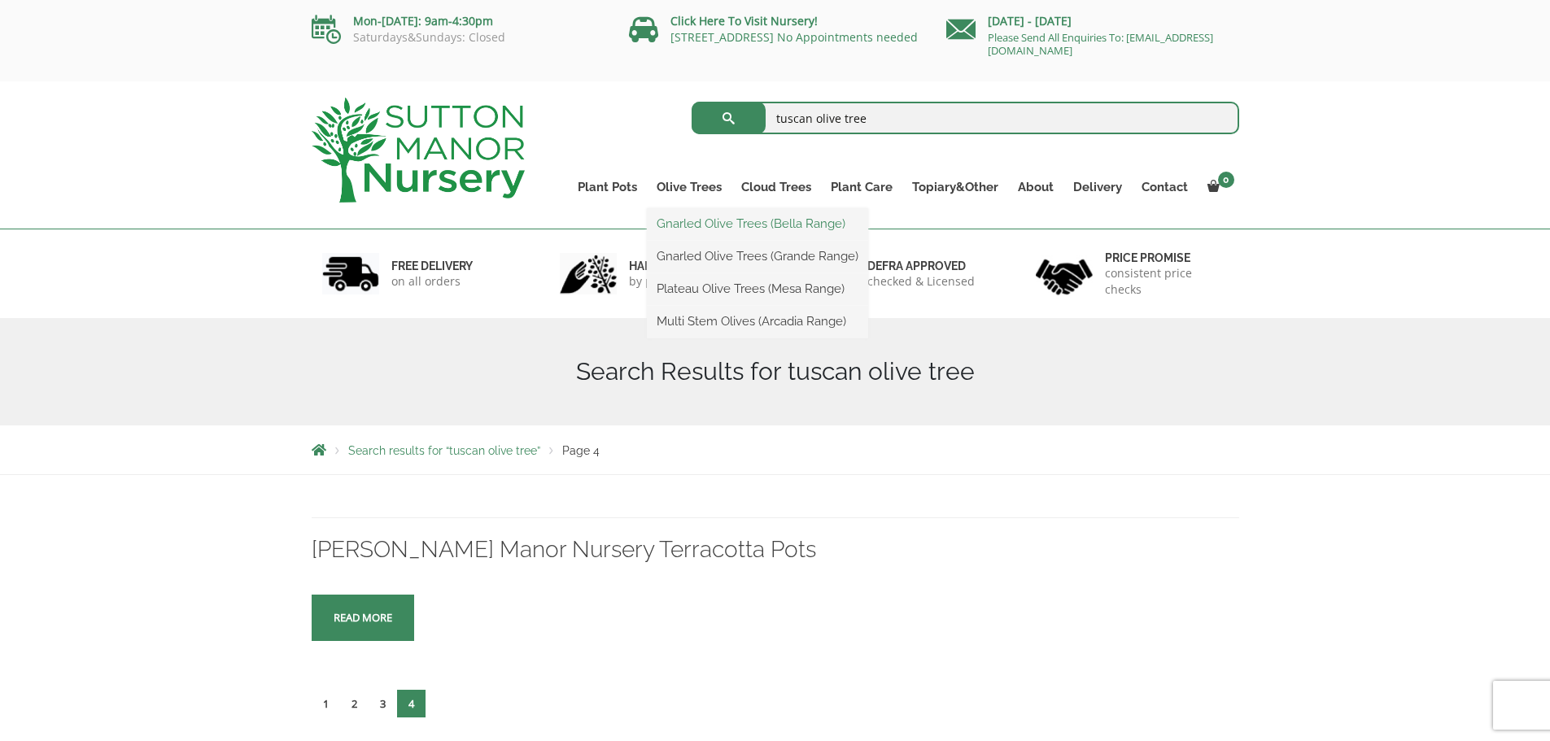
click at [692, 225] on link "Gnarled Olive Trees (Bella Range)" at bounding box center [757, 224] width 221 height 24
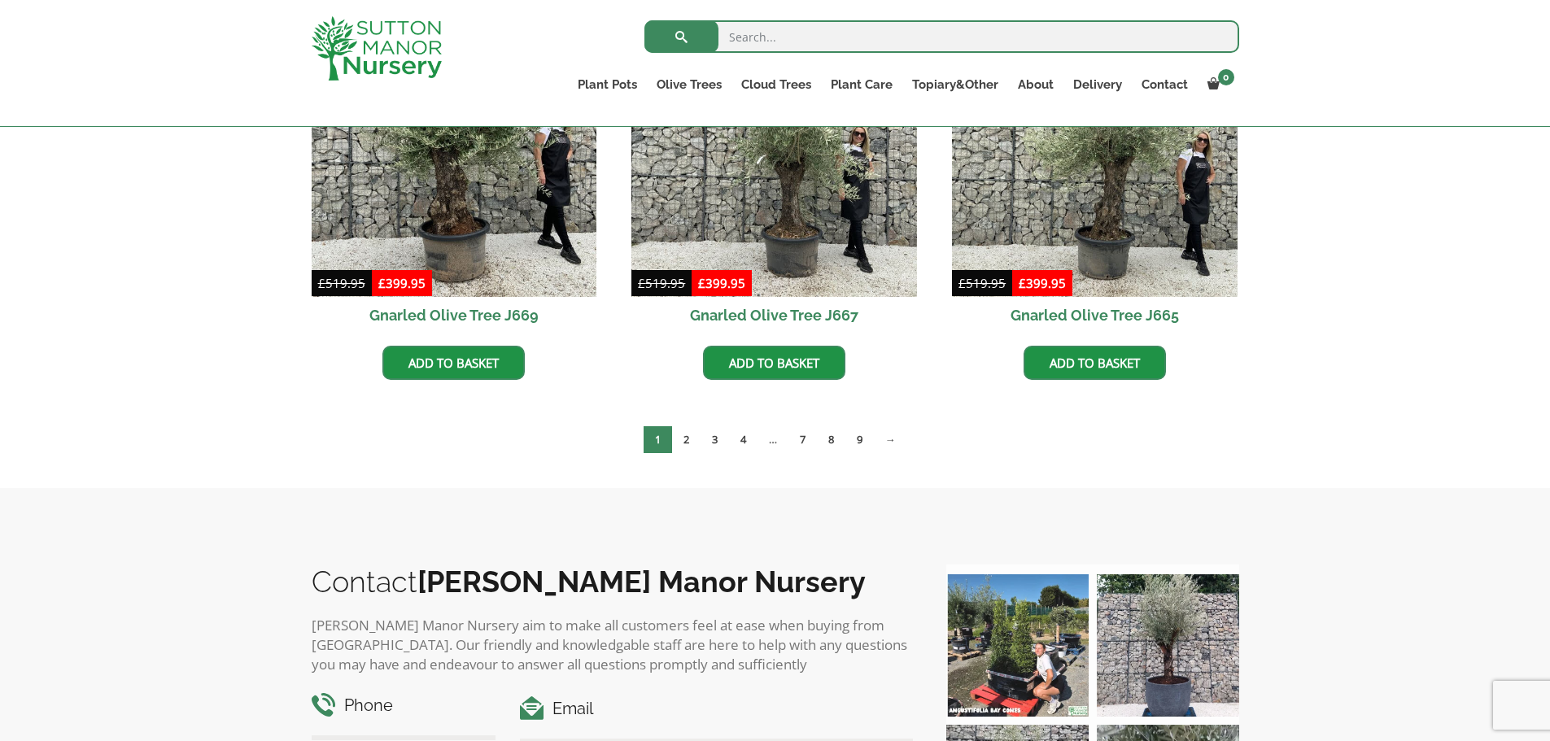
scroll to position [1383, 0]
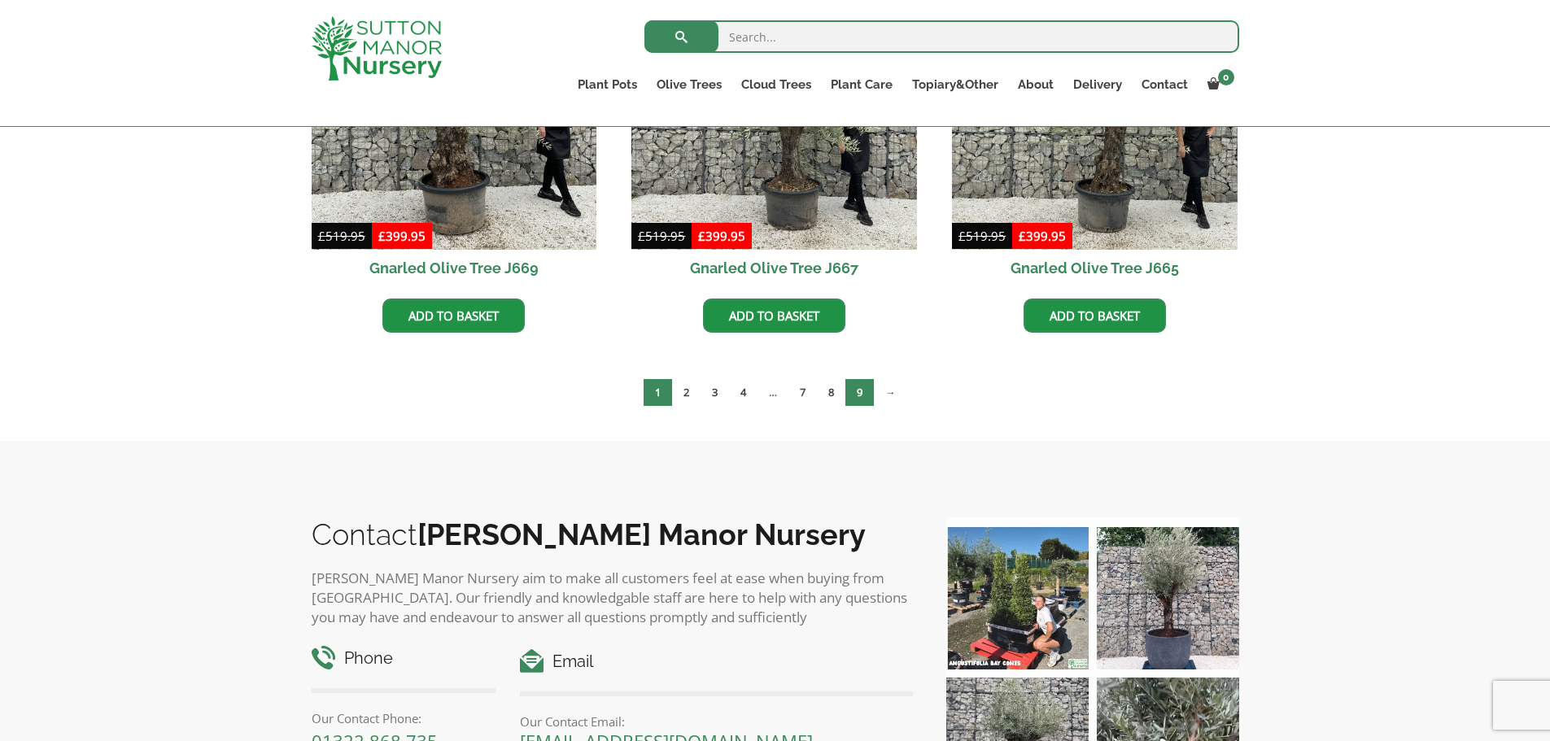
click at [853, 391] on link "9" at bounding box center [859, 392] width 28 height 27
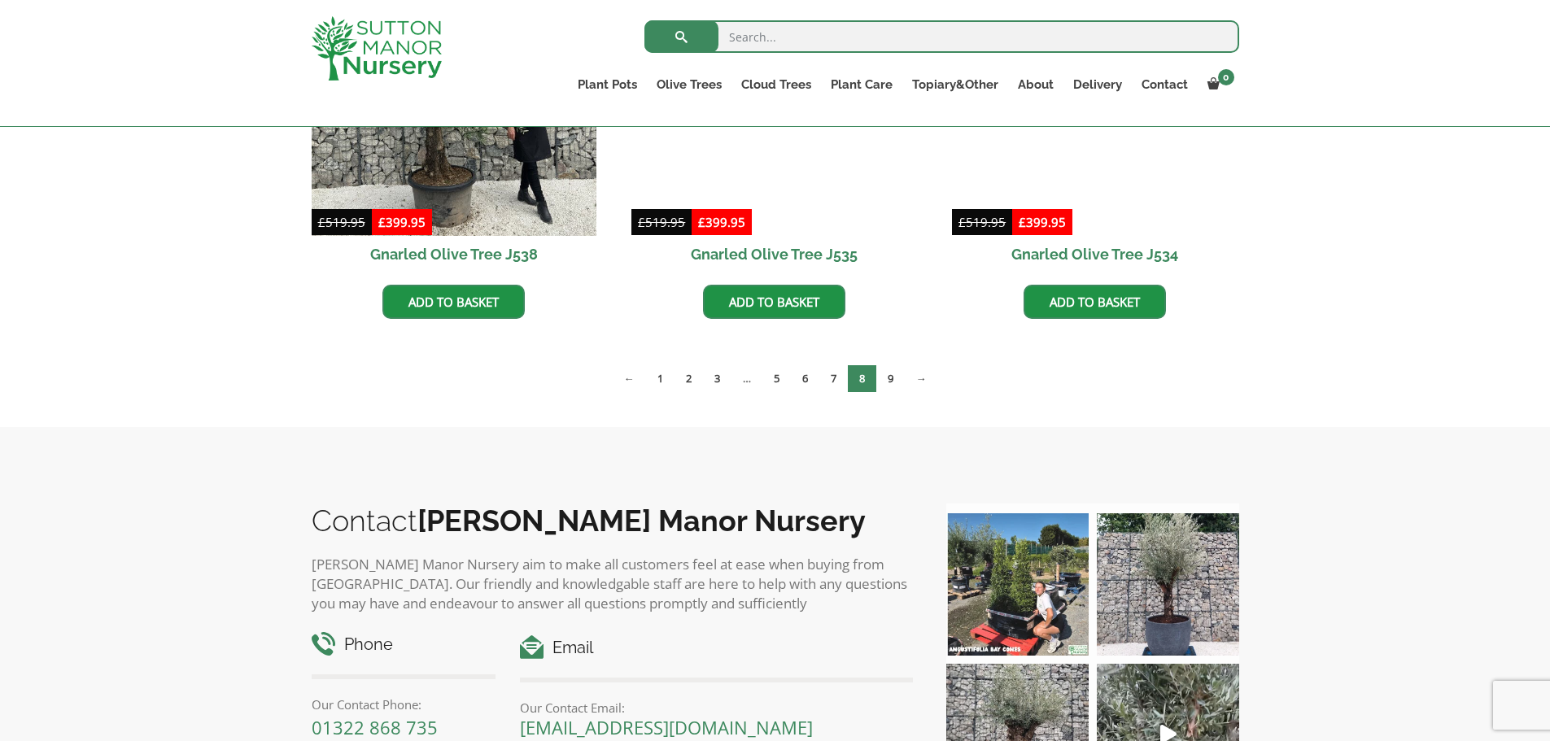
scroll to position [2685, 0]
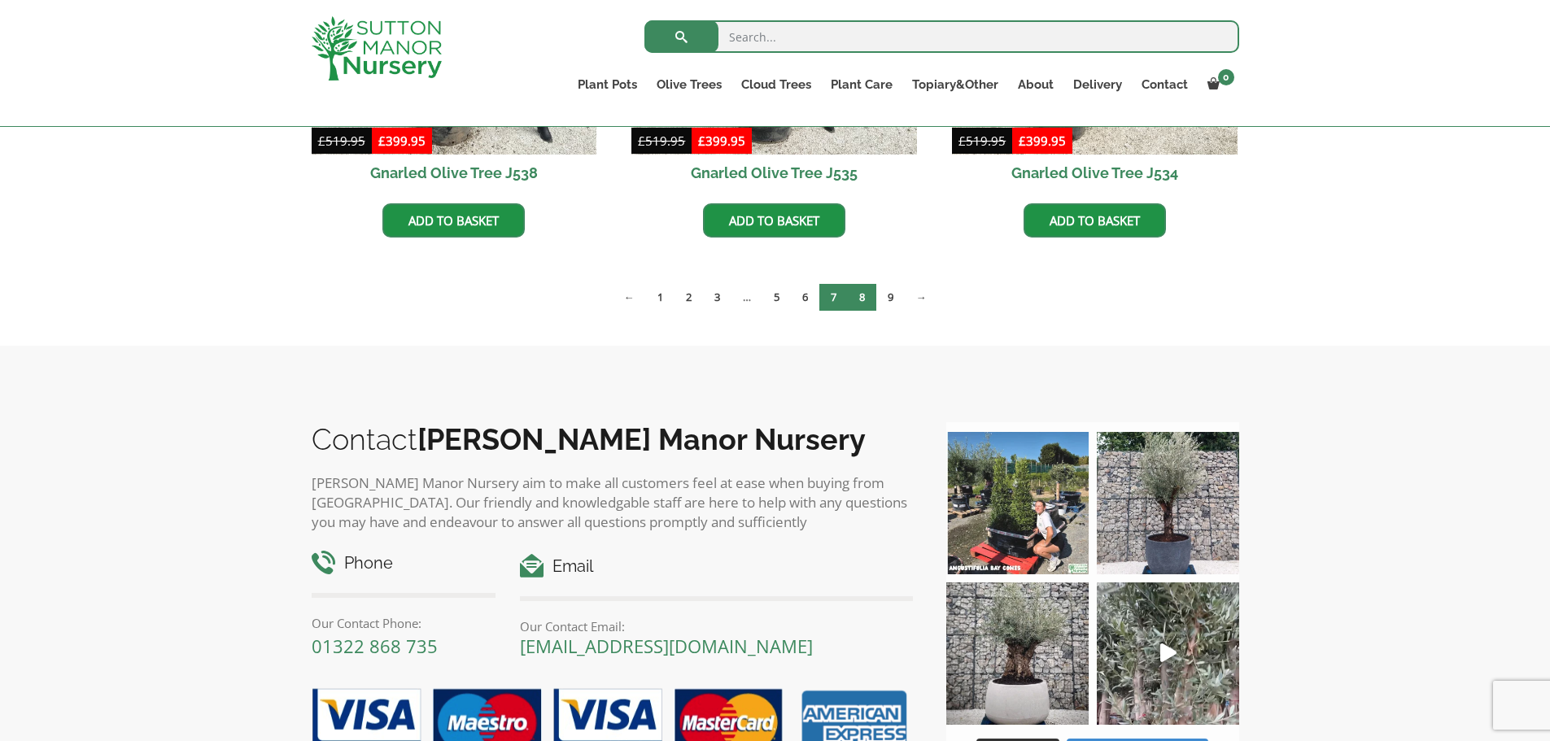
click at [834, 296] on link "7" at bounding box center [833, 297] width 28 height 27
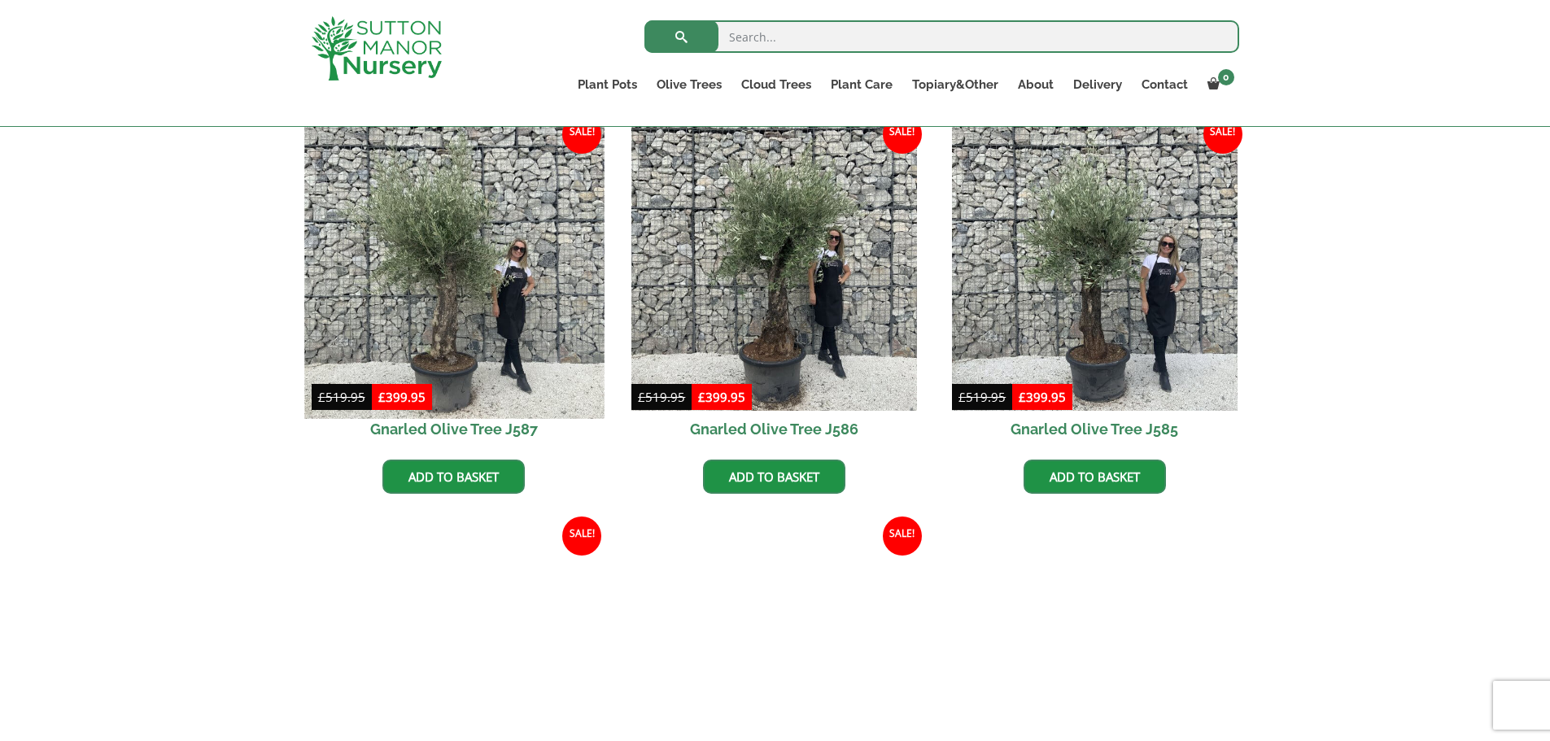
scroll to position [2197, 0]
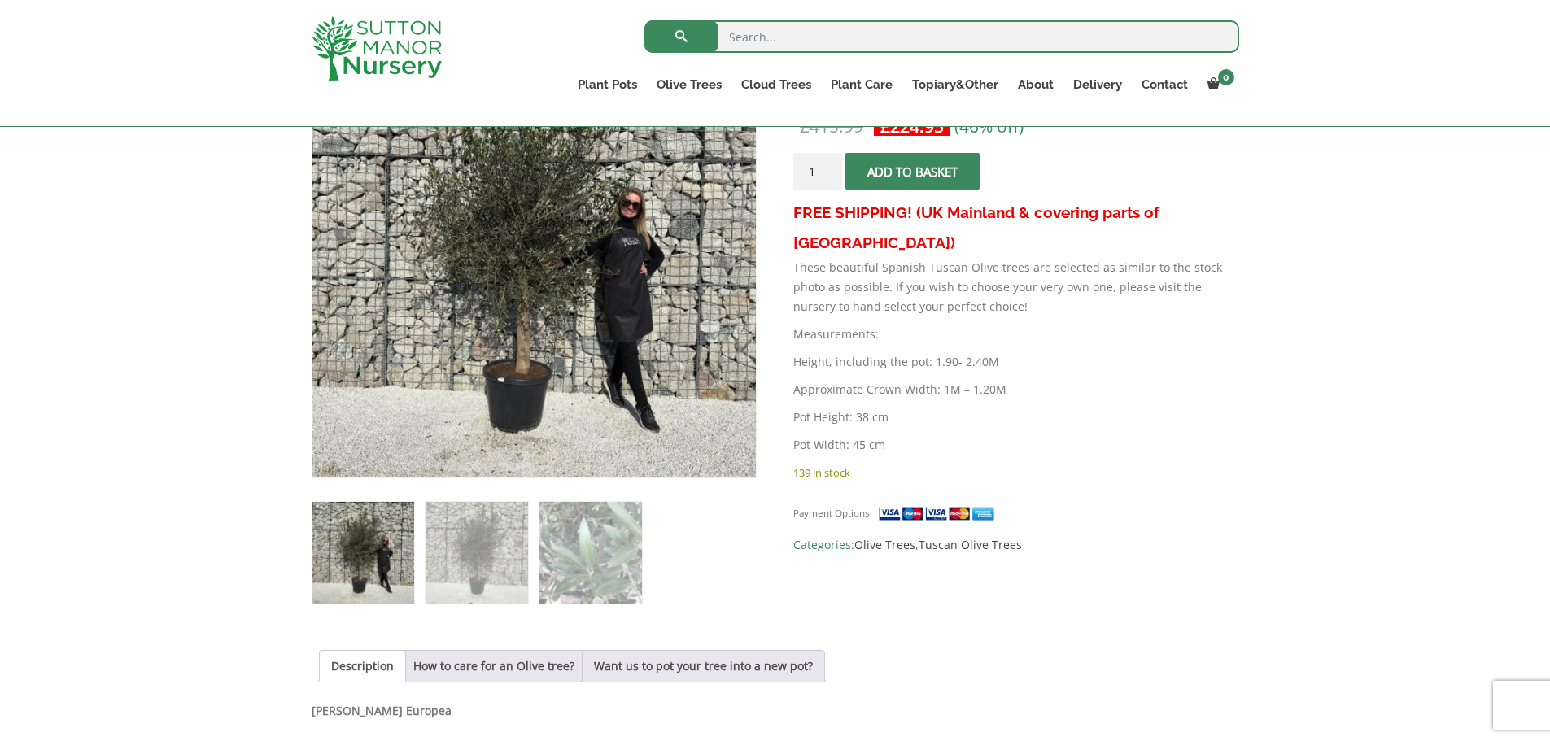
scroll to position [325, 0]
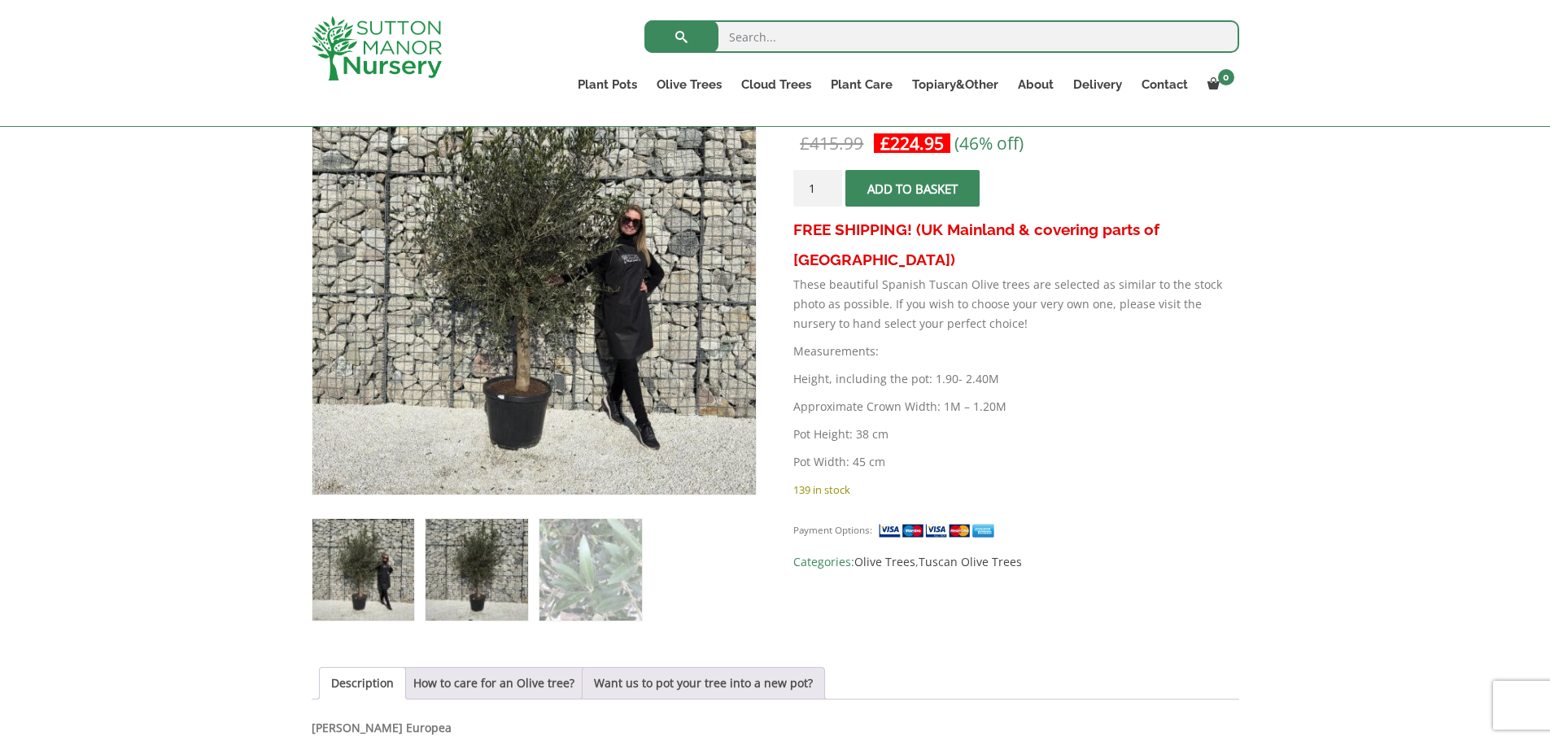
click at [483, 567] on img at bounding box center [477, 570] width 102 height 102
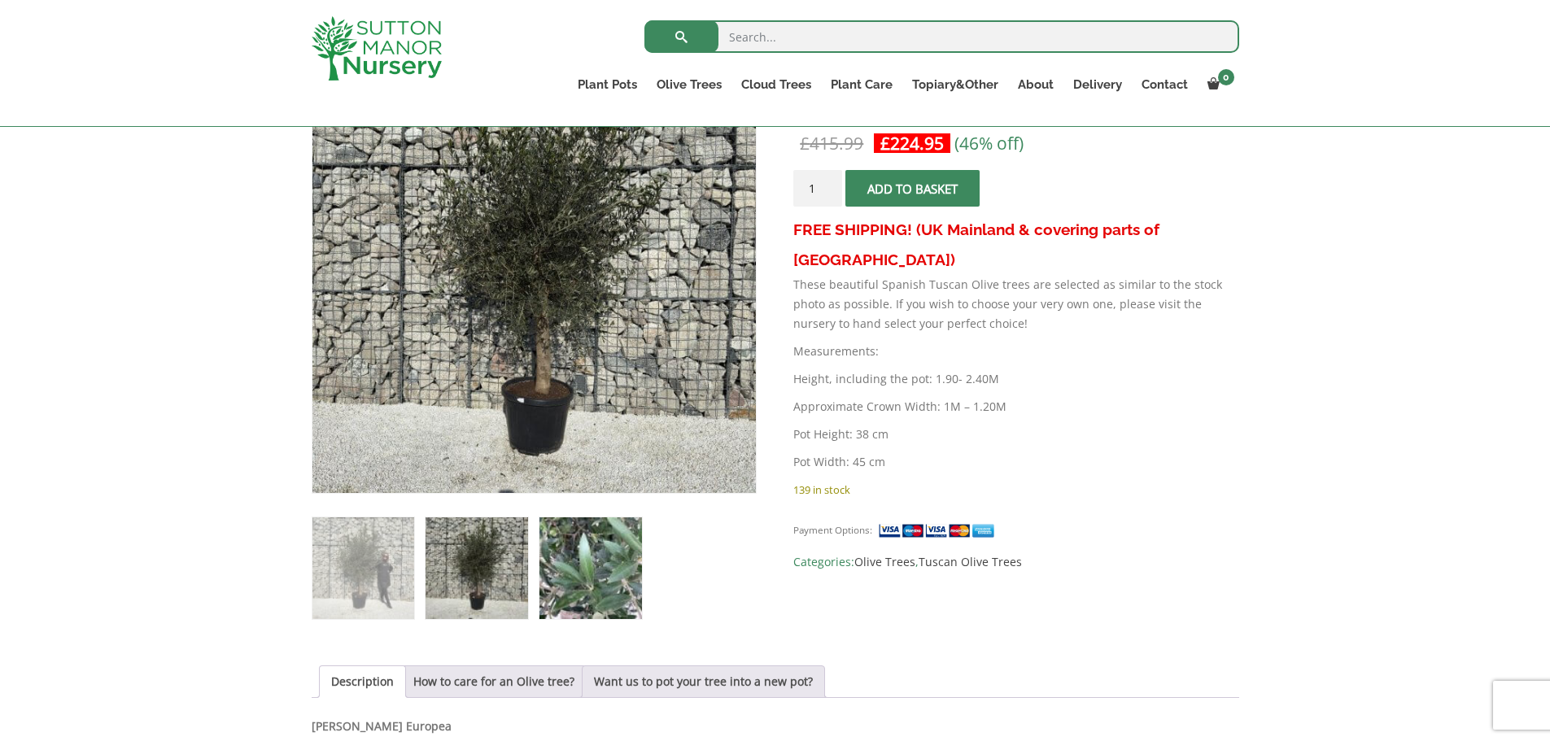
click at [574, 591] on img at bounding box center [590, 568] width 102 height 102
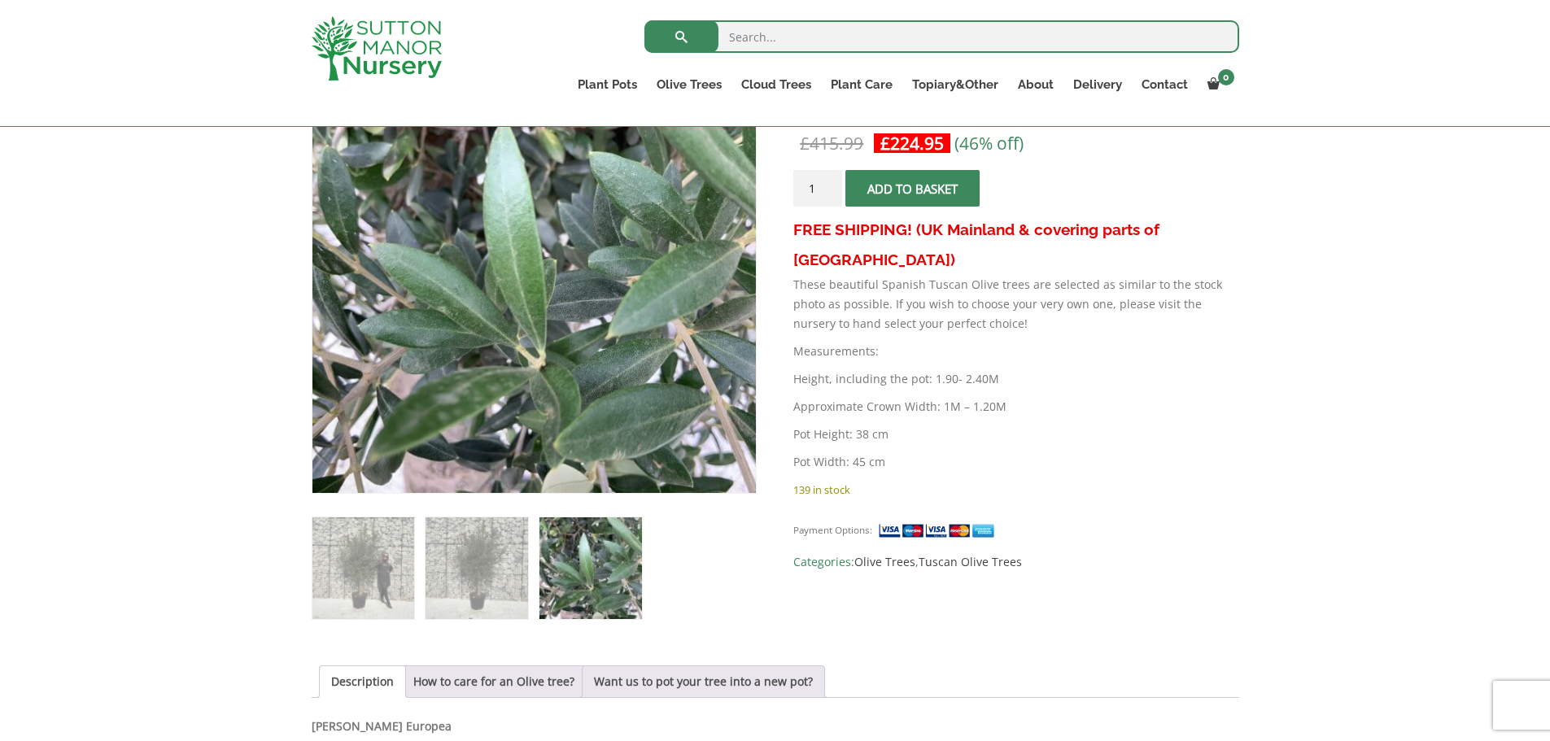
click at [913, 189] on span "submit" at bounding box center [913, 189] width 0 height 0
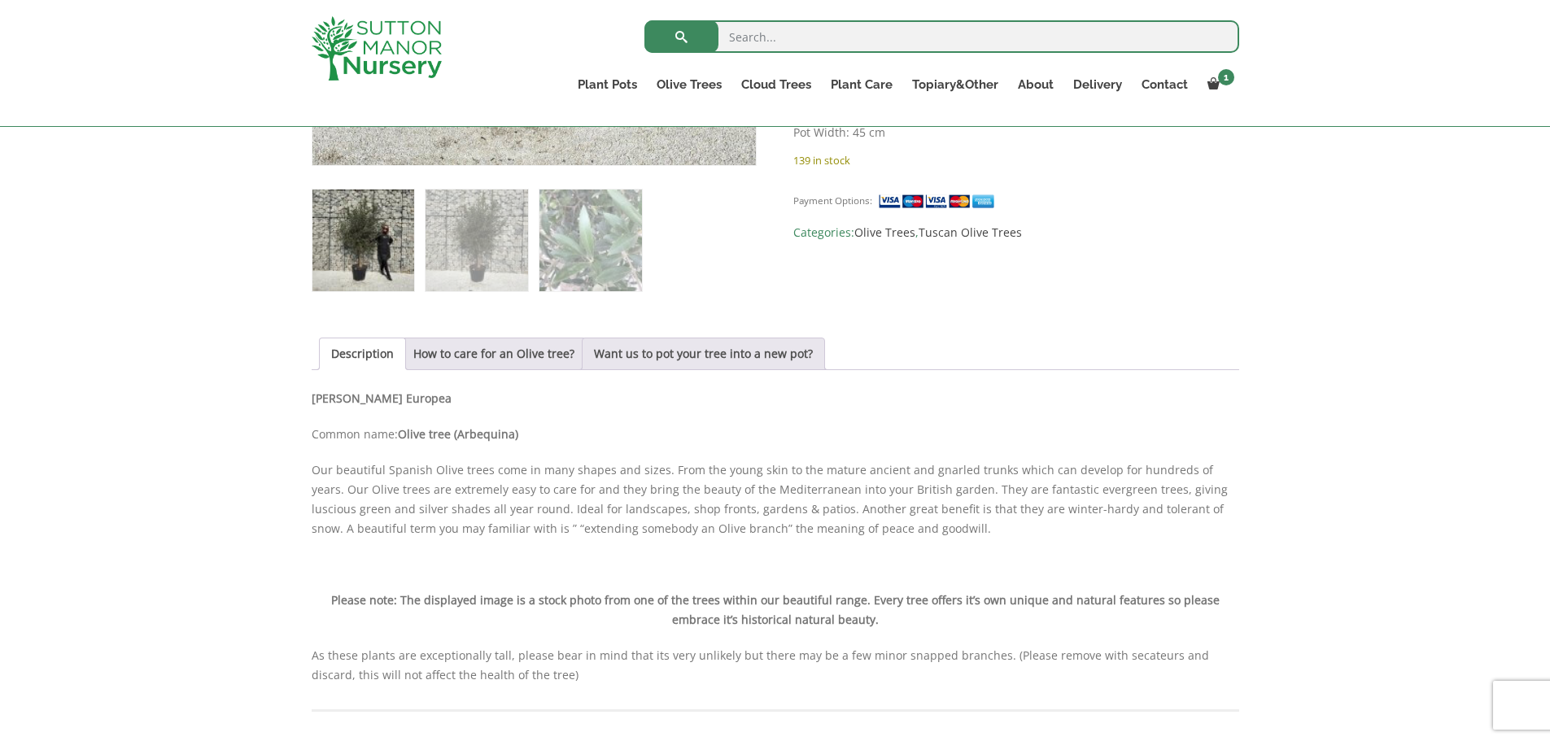
scroll to position [732, 0]
click at [468, 357] on link "How to care for an Olive tree?" at bounding box center [493, 353] width 161 height 31
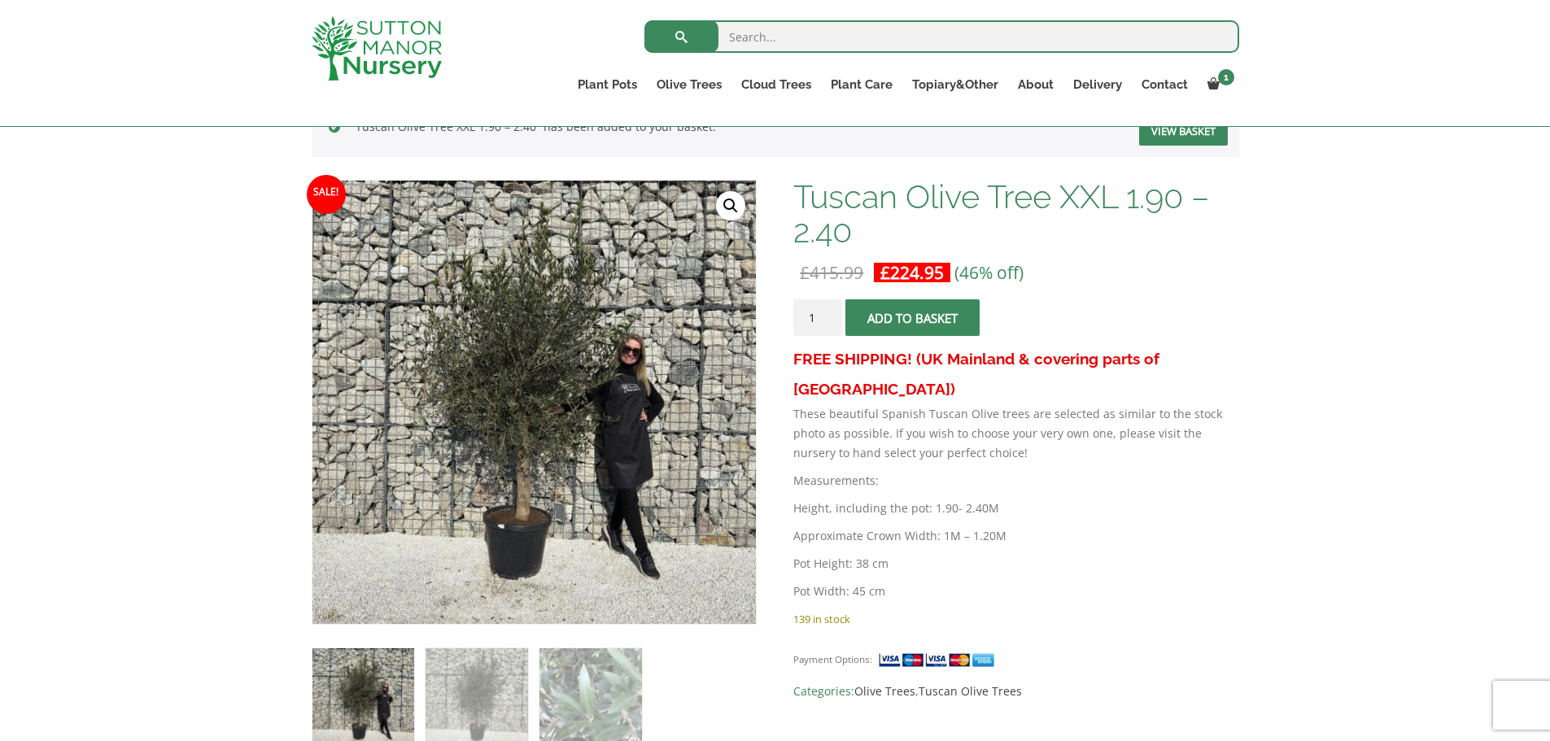
scroll to position [244, 0]
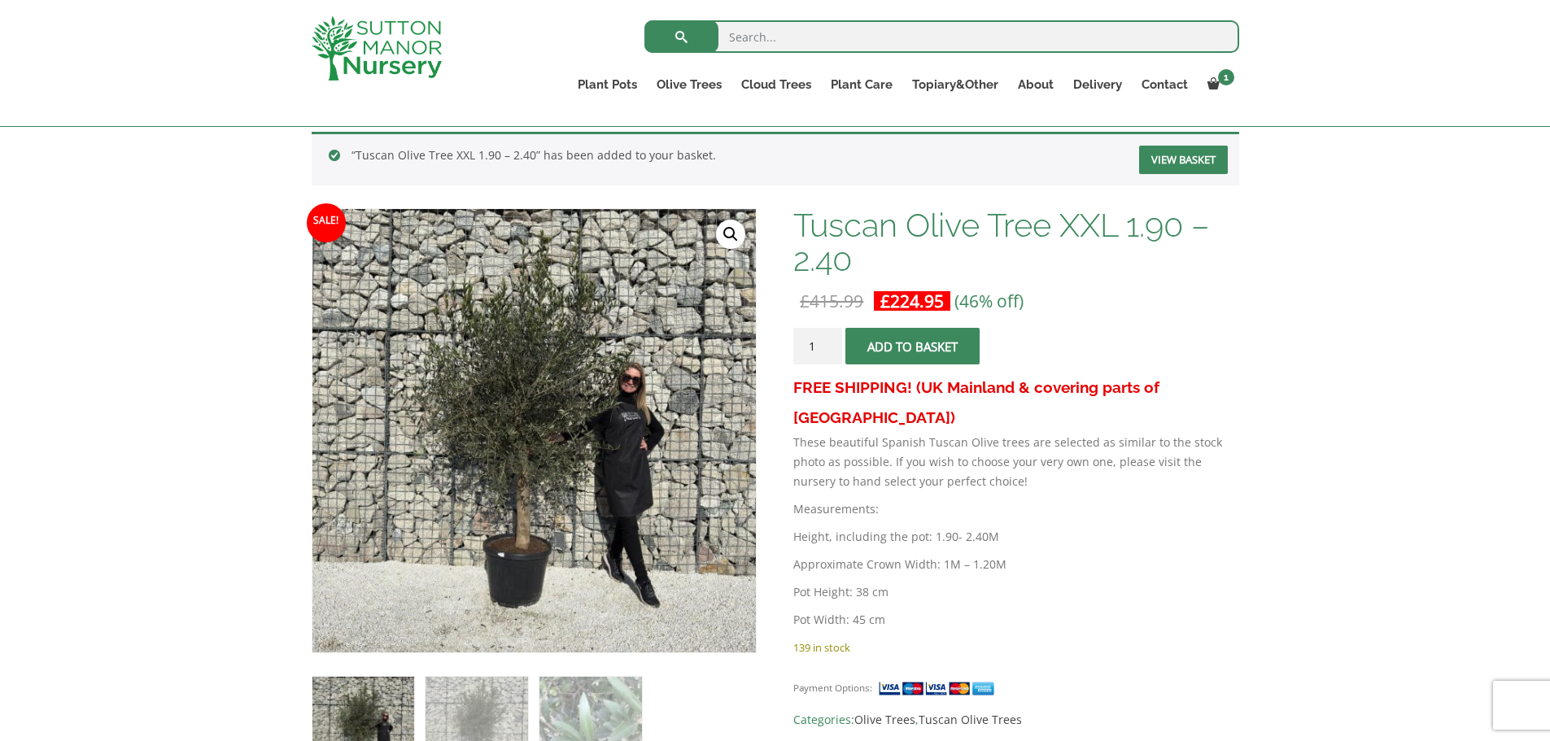
click at [1192, 168] on link "View basket" at bounding box center [1183, 160] width 89 height 28
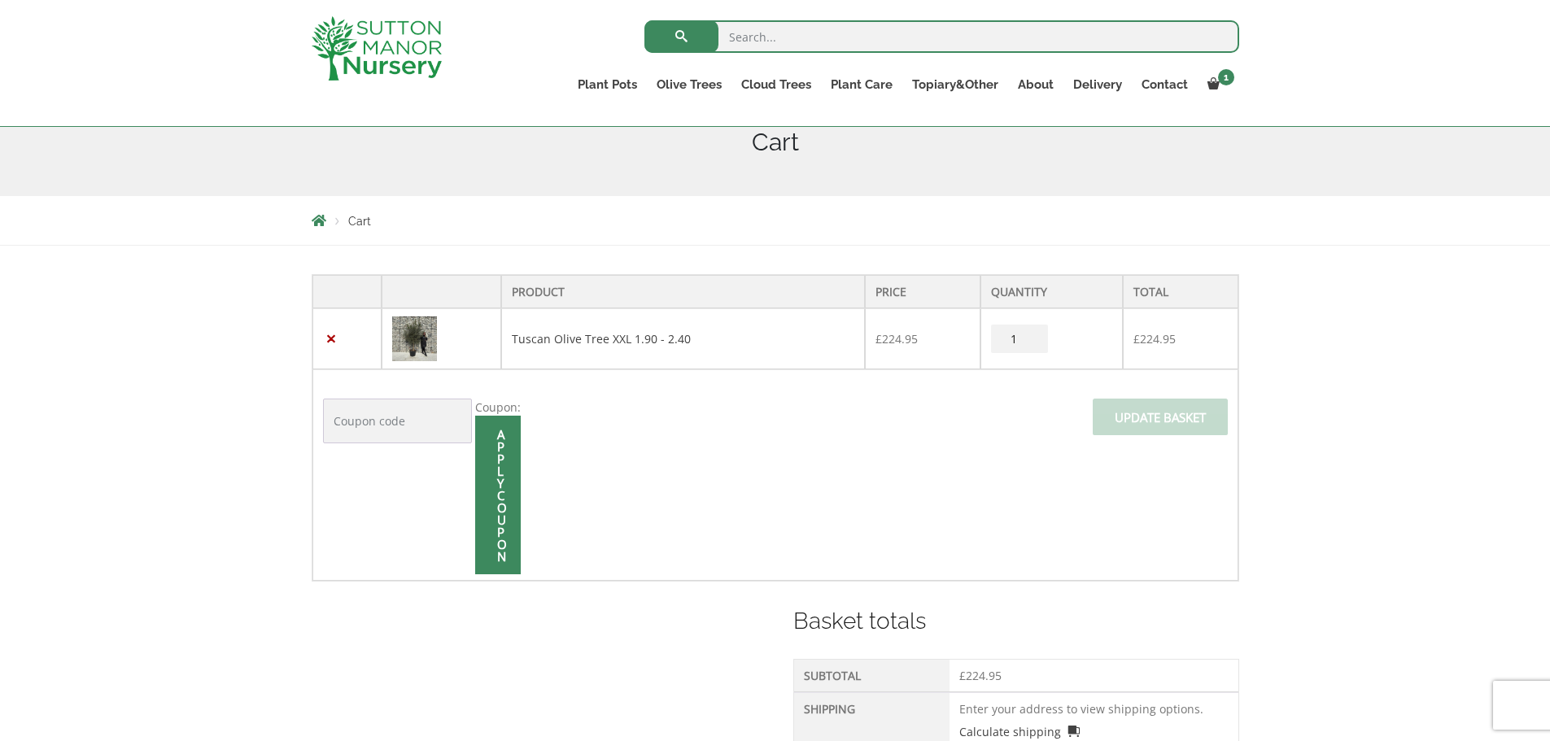
scroll to position [244, 0]
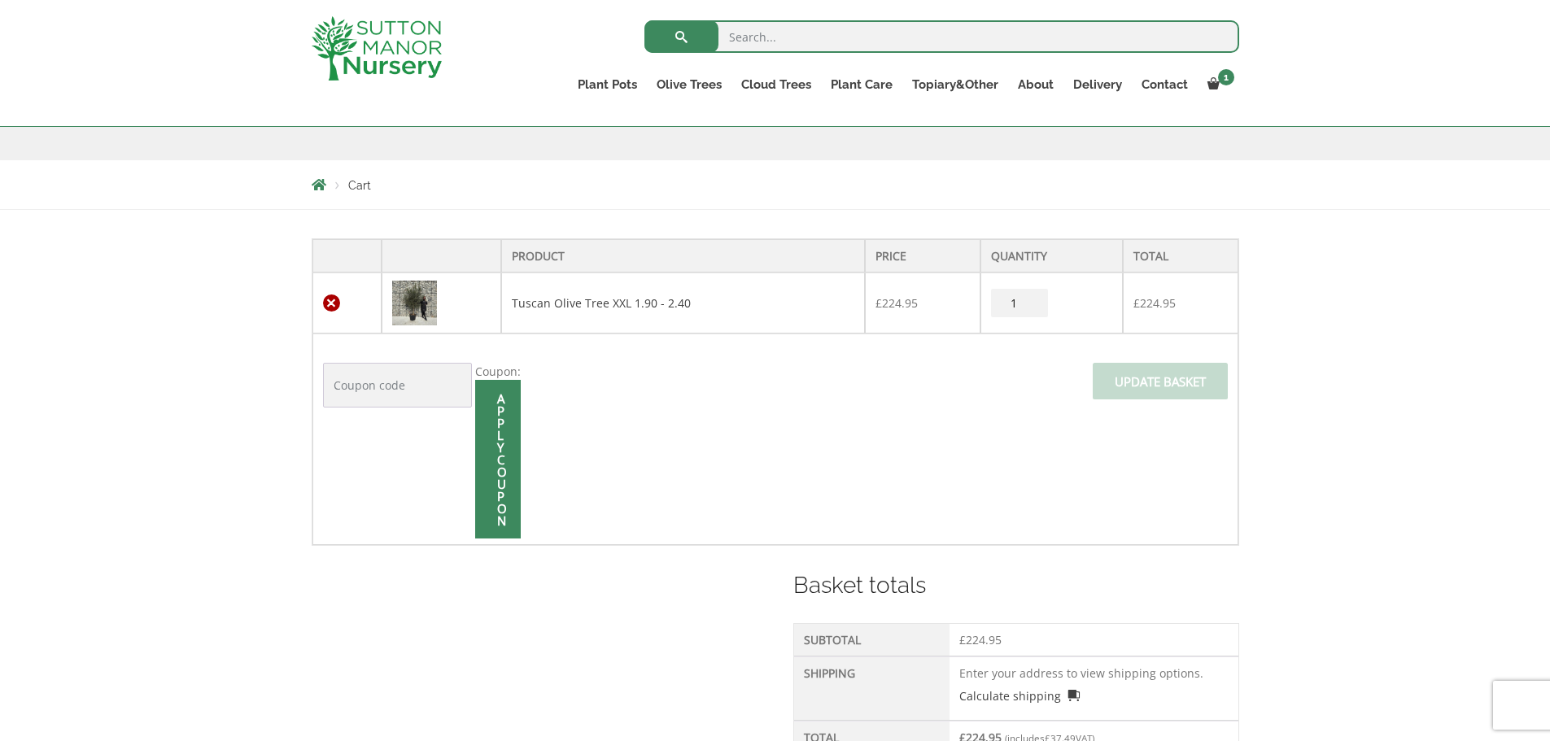
click at [333, 303] on link "×" at bounding box center [331, 303] width 17 height 17
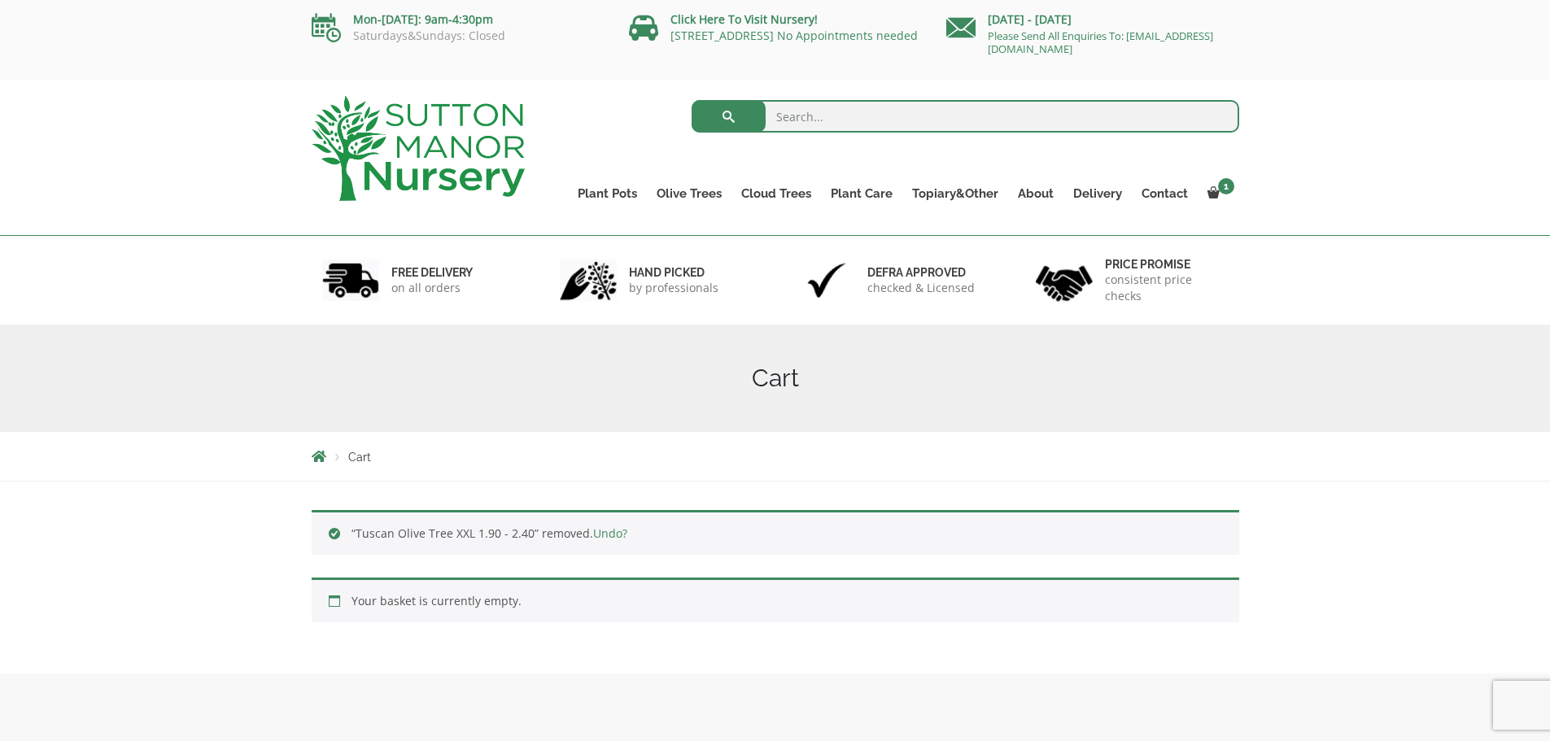
scroll to position [0, 0]
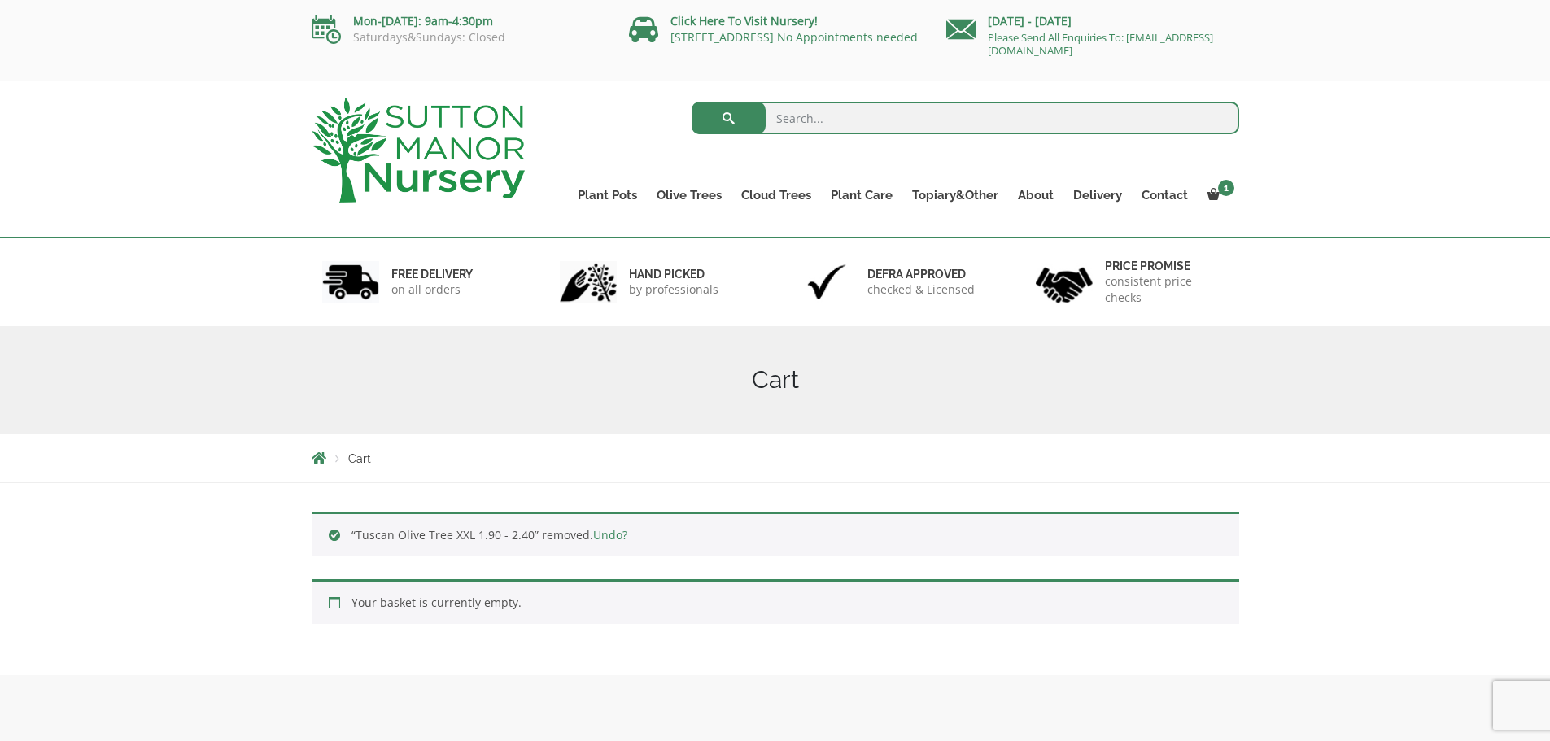
click at [828, 118] on input "search" at bounding box center [966, 118] width 548 height 33
type input "tuscan olive tree"
click at [692, 102] on button "submit" at bounding box center [729, 118] width 74 height 33
